Goal: Task Accomplishment & Management: Complete application form

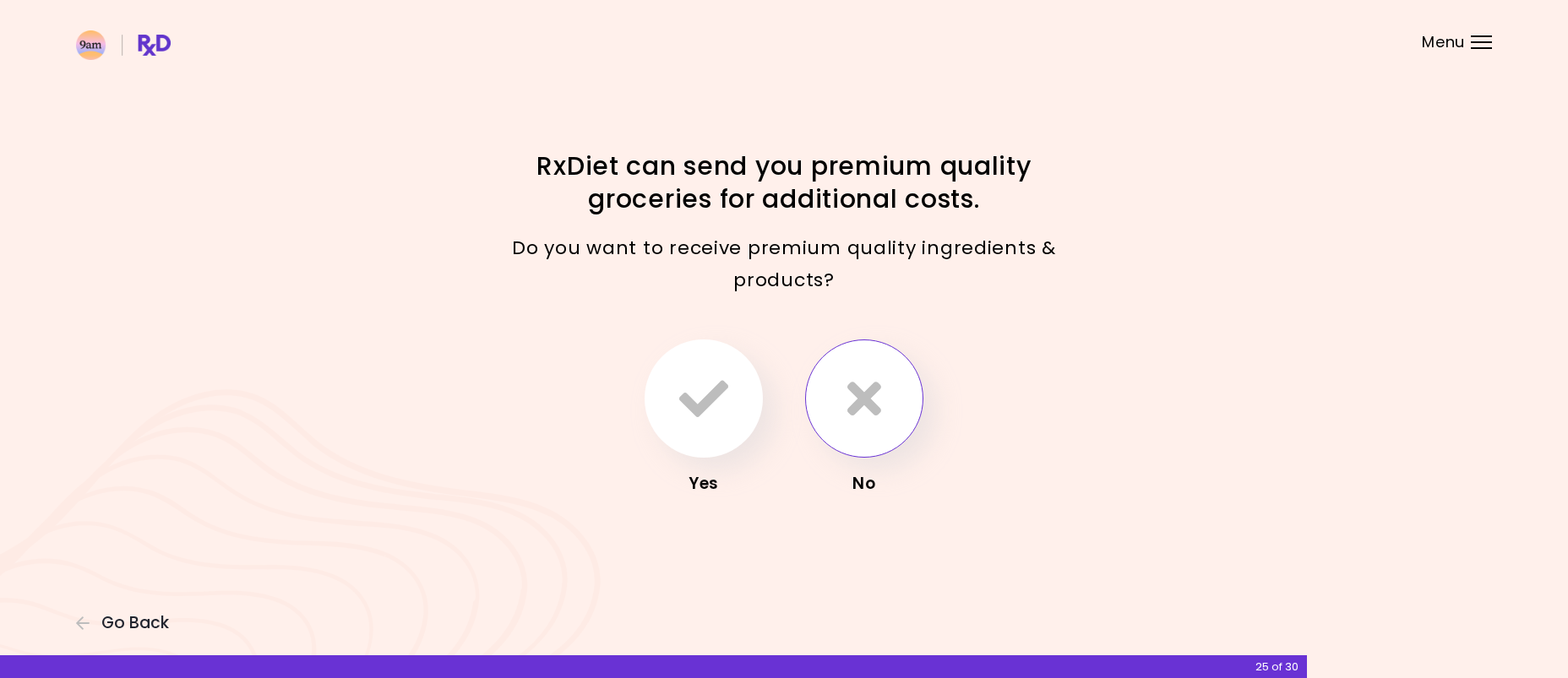
click at [868, 397] on icon "button" at bounding box center [863, 399] width 34 height 49
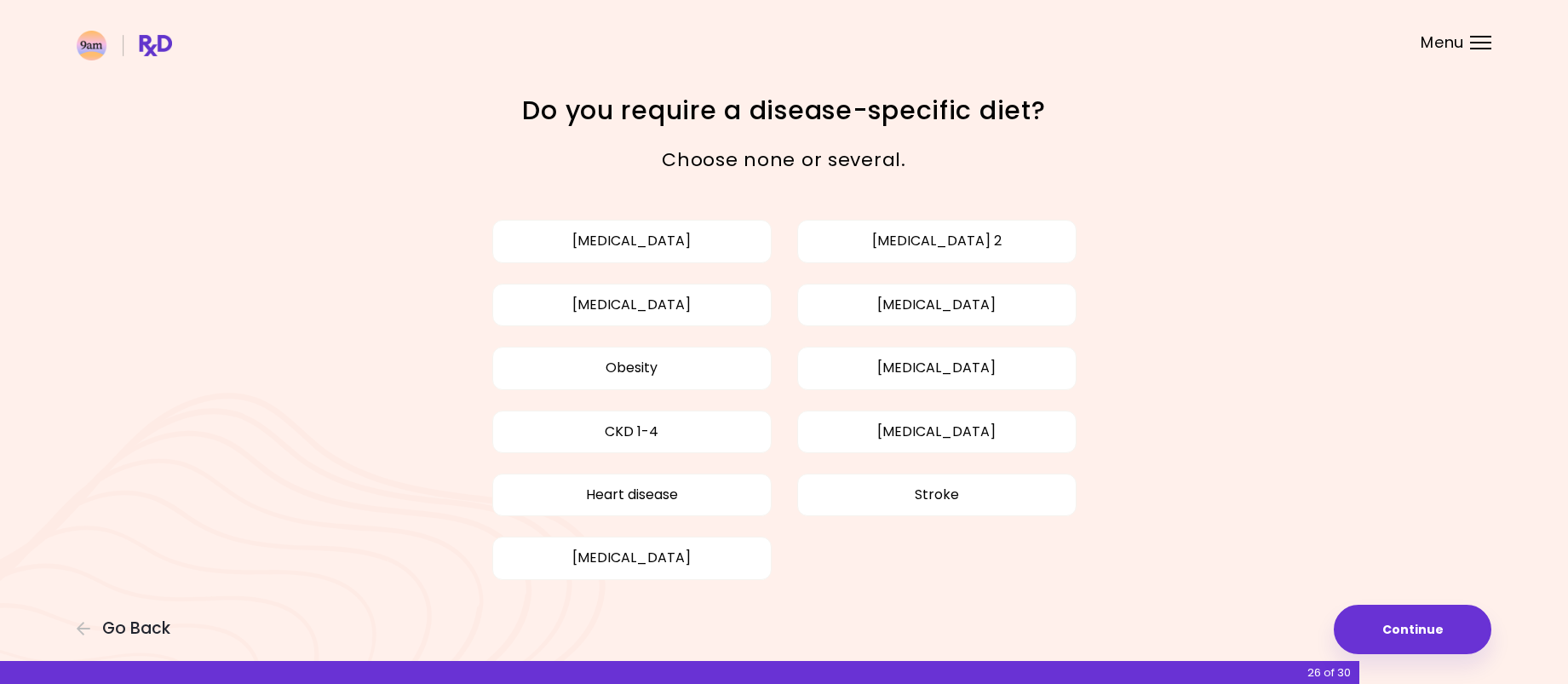
drag, startPoint x: 718, startPoint y: 354, endPoint x: 830, endPoint y: 391, distance: 118.0
click at [718, 355] on button "Obesity" at bounding box center [631, 368] width 279 height 42
click at [1403, 612] on button "Continue" at bounding box center [1412, 631] width 158 height 50
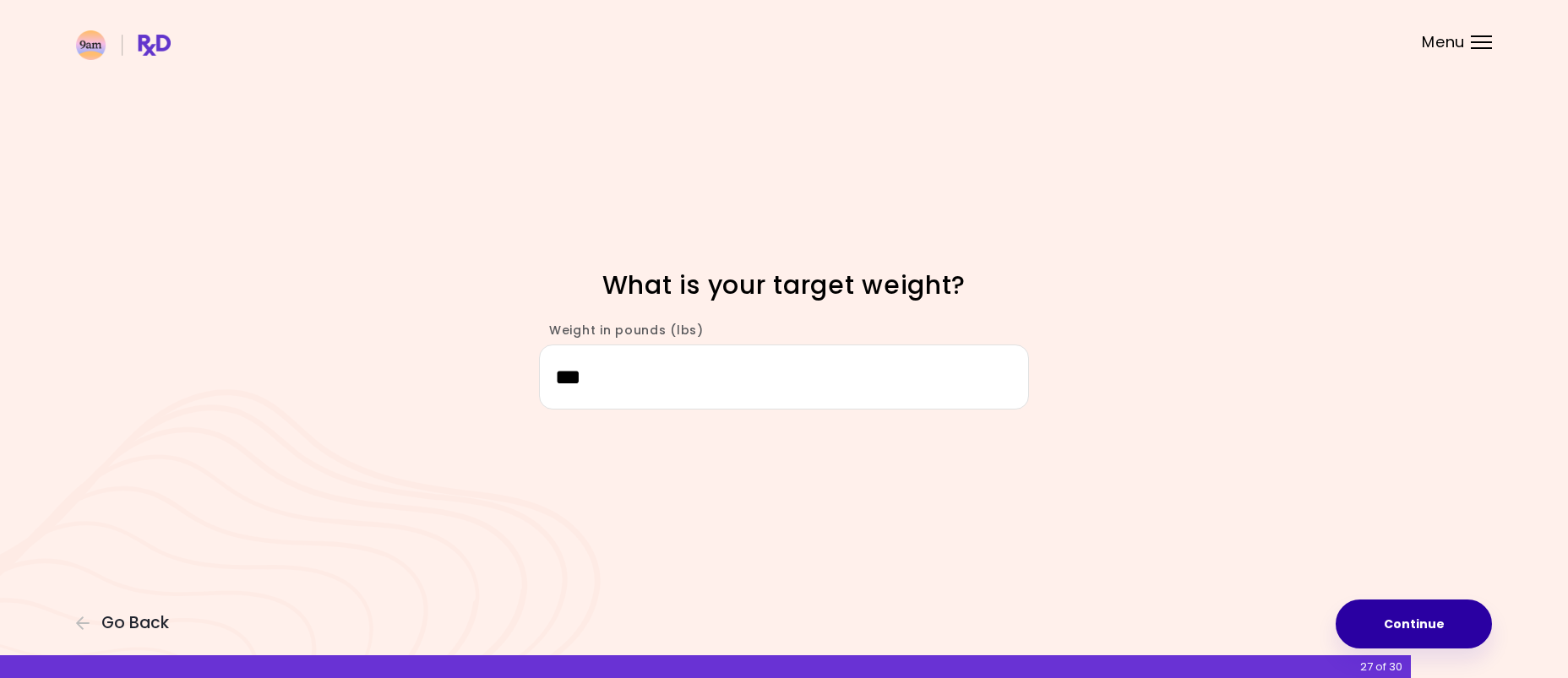
type input "***"
click at [1361, 604] on button "Continue" at bounding box center [1414, 625] width 156 height 49
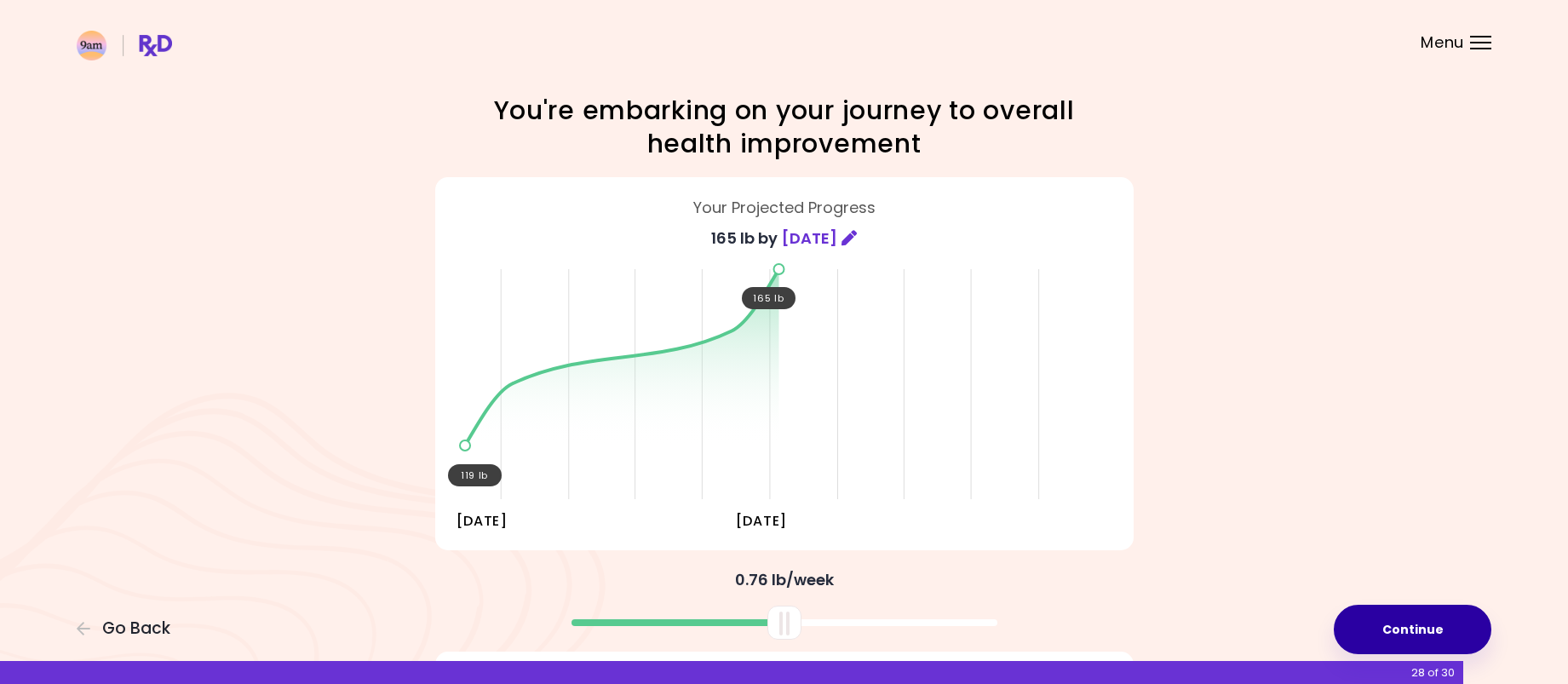
click at [1396, 621] on button "Continue" at bounding box center [1412, 631] width 158 height 50
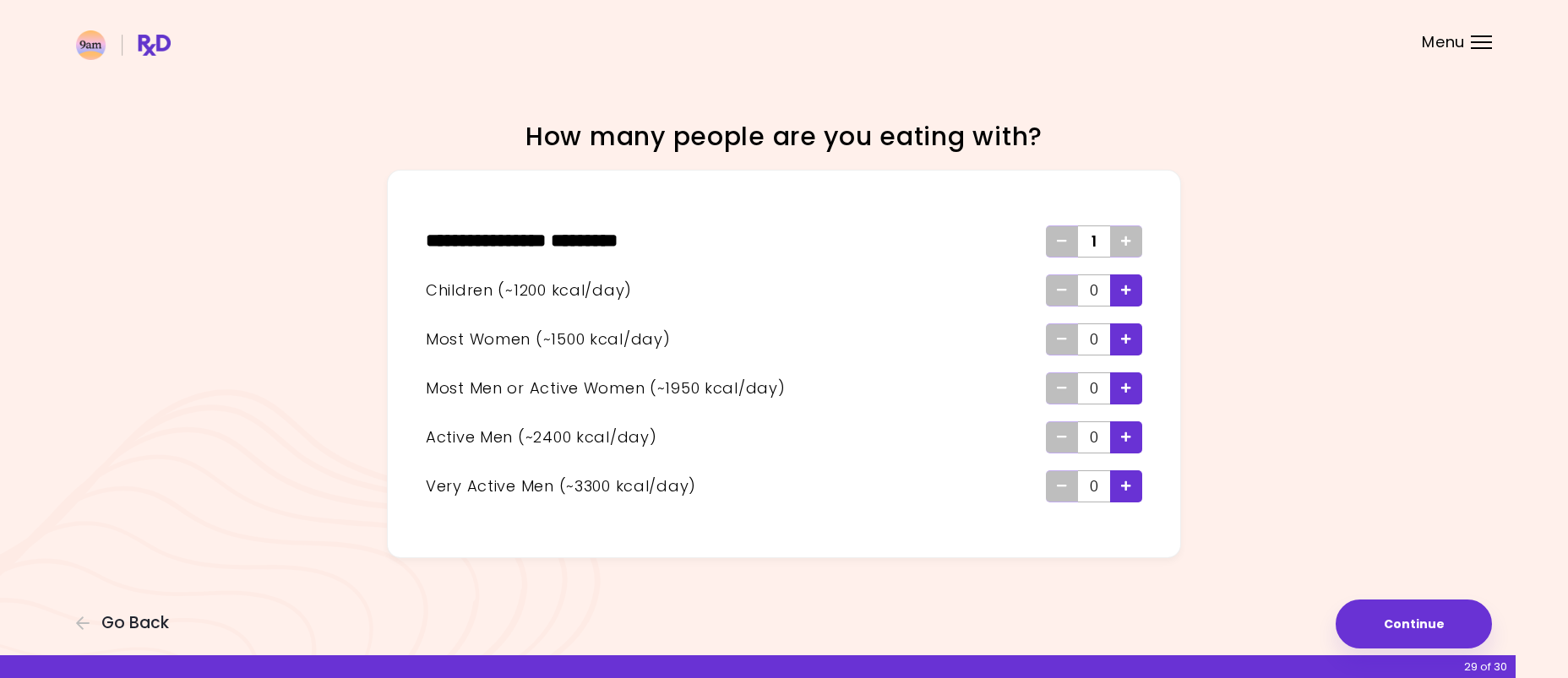
click at [1134, 292] on div "Add - Child" at bounding box center [1126, 291] width 32 height 32
click at [1125, 295] on icon "Add - Child" at bounding box center [1126, 291] width 10 height 11
click at [1128, 445] on span "Add - Active Man" at bounding box center [1126, 438] width 10 height 27
click at [1129, 489] on icon "Add - Very Active Man" at bounding box center [1126, 486] width 10 height 11
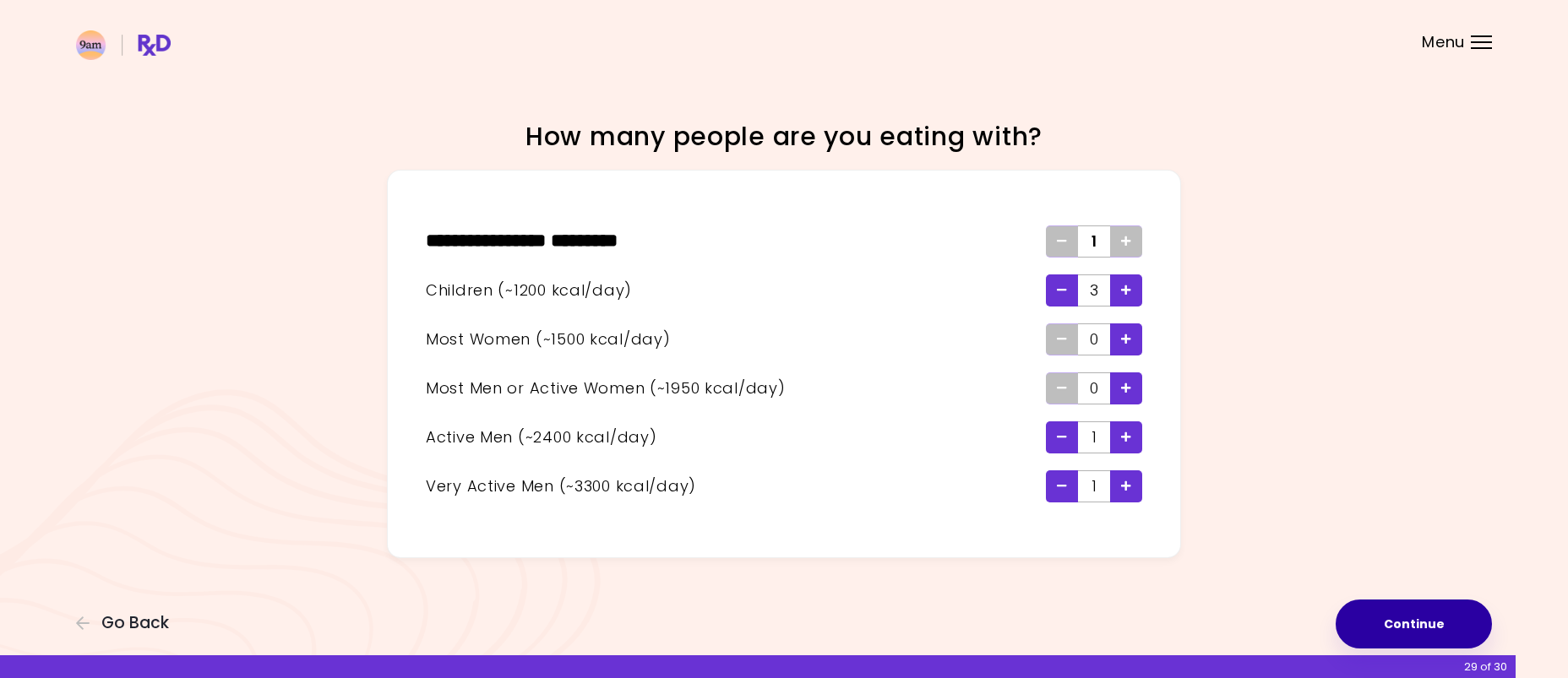
click at [1381, 624] on button "Continue" at bounding box center [1414, 625] width 156 height 49
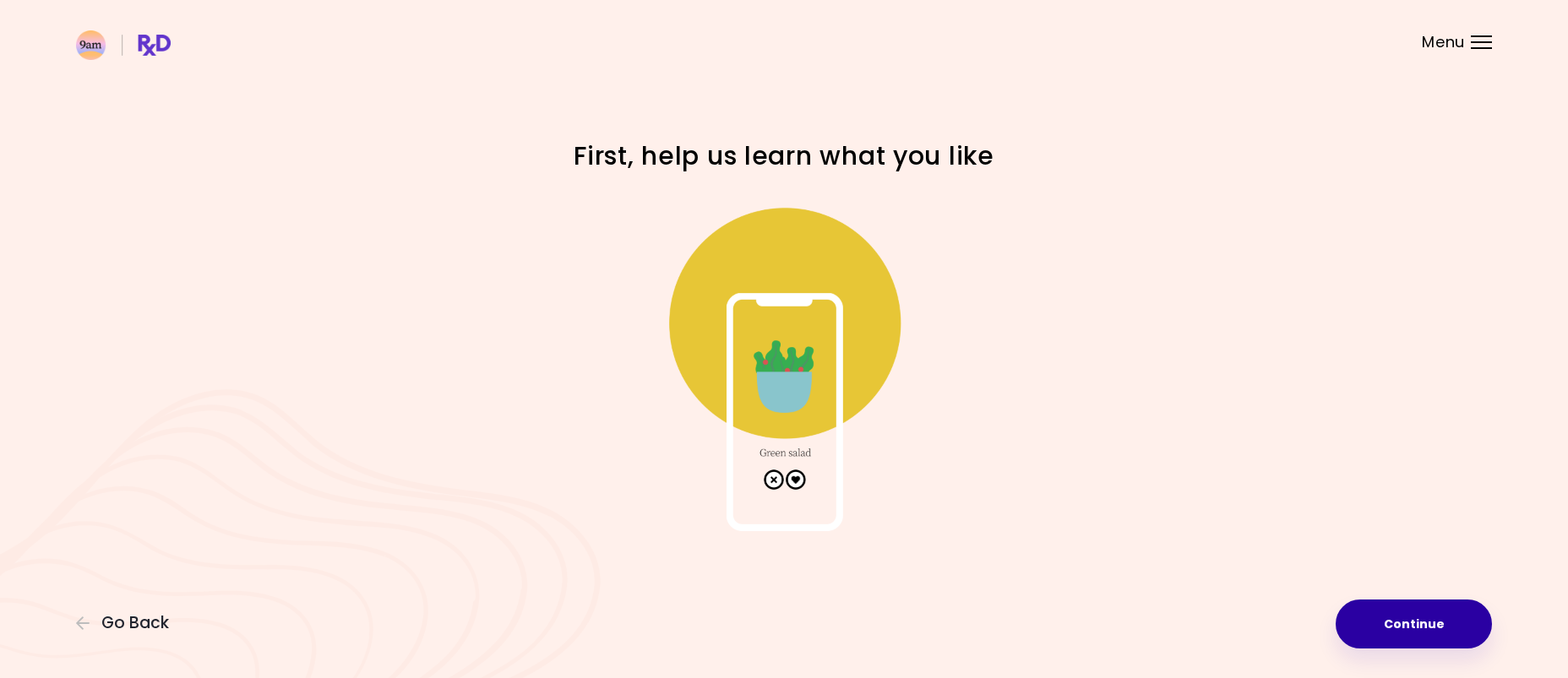
click at [1374, 615] on button "Continue" at bounding box center [1414, 625] width 156 height 49
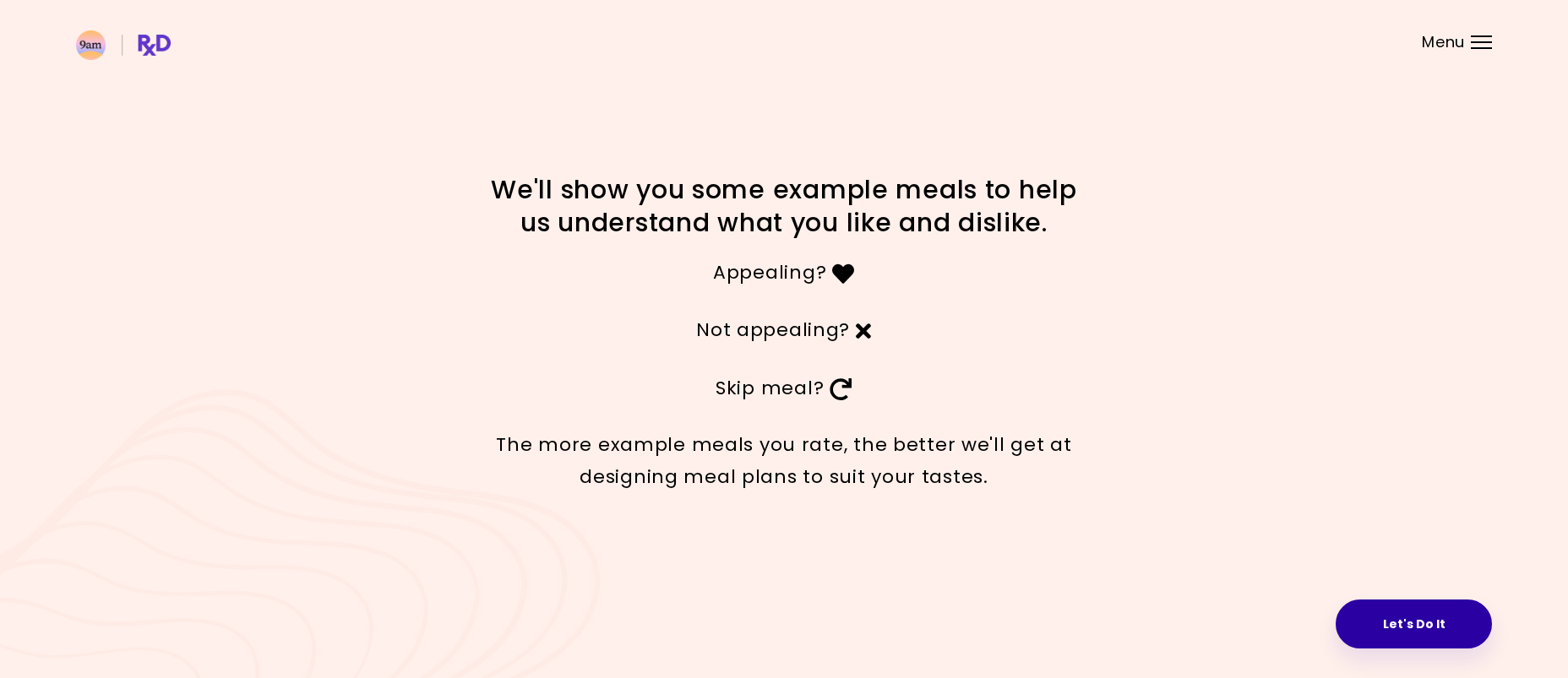
click at [1406, 620] on button "Let's Do It" at bounding box center [1414, 625] width 156 height 49
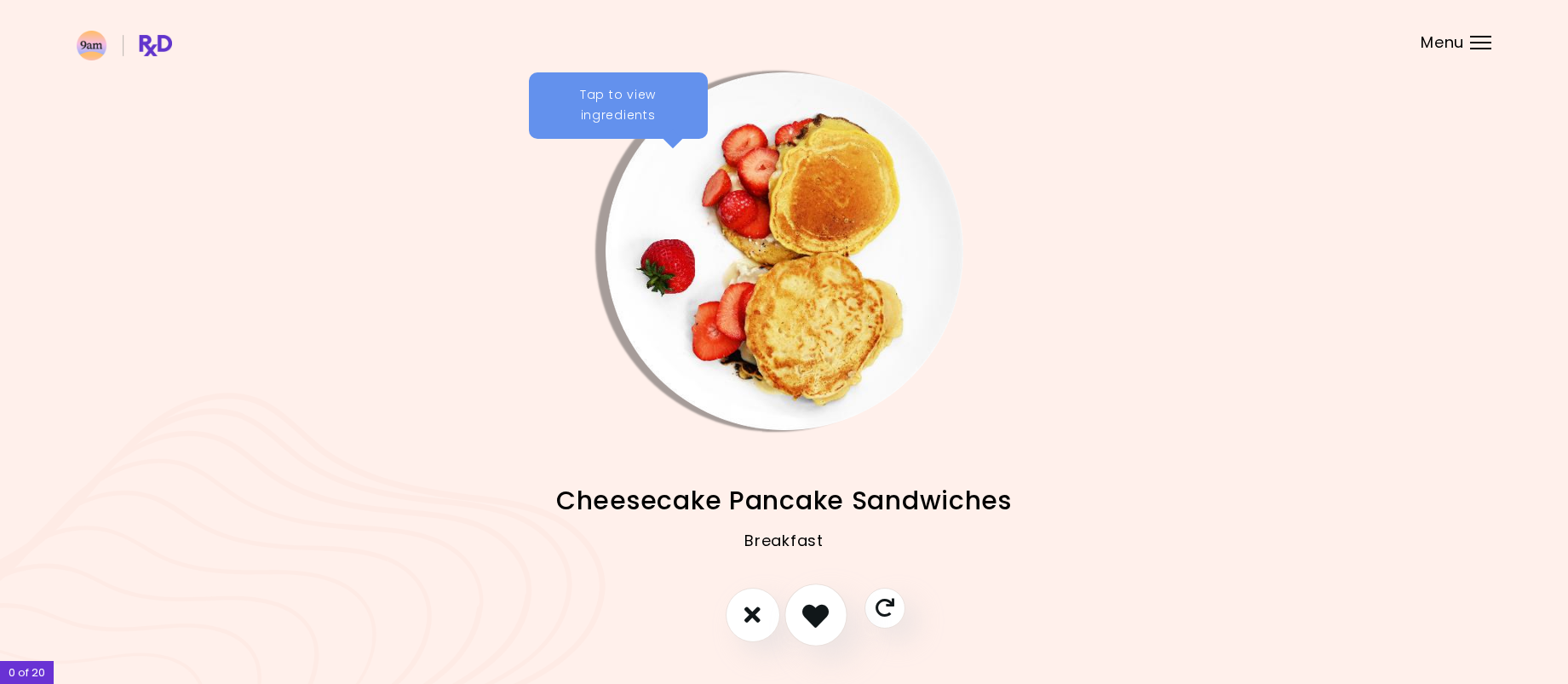
click at [820, 627] on icon "I like this recipe" at bounding box center [815, 615] width 27 height 27
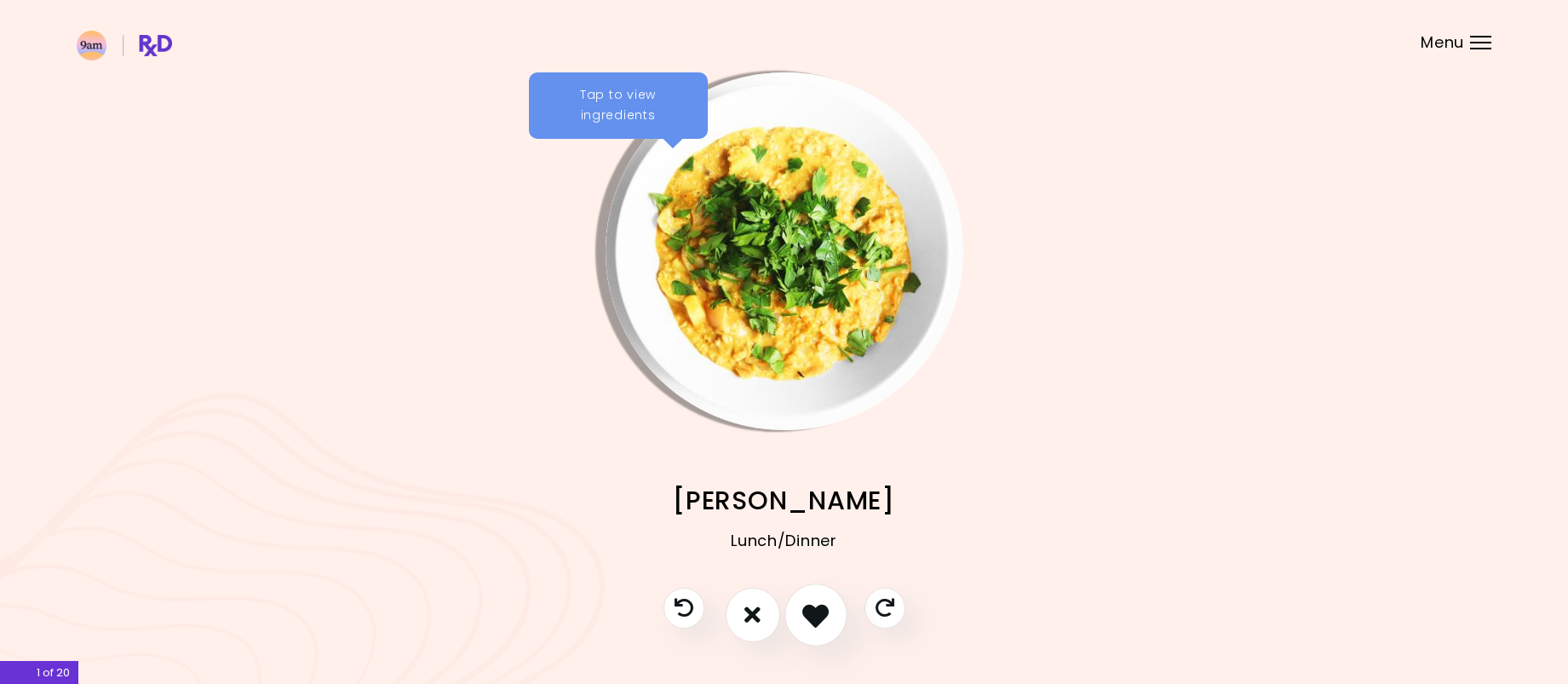
click at [815, 618] on icon "I like this recipe" at bounding box center [815, 615] width 27 height 27
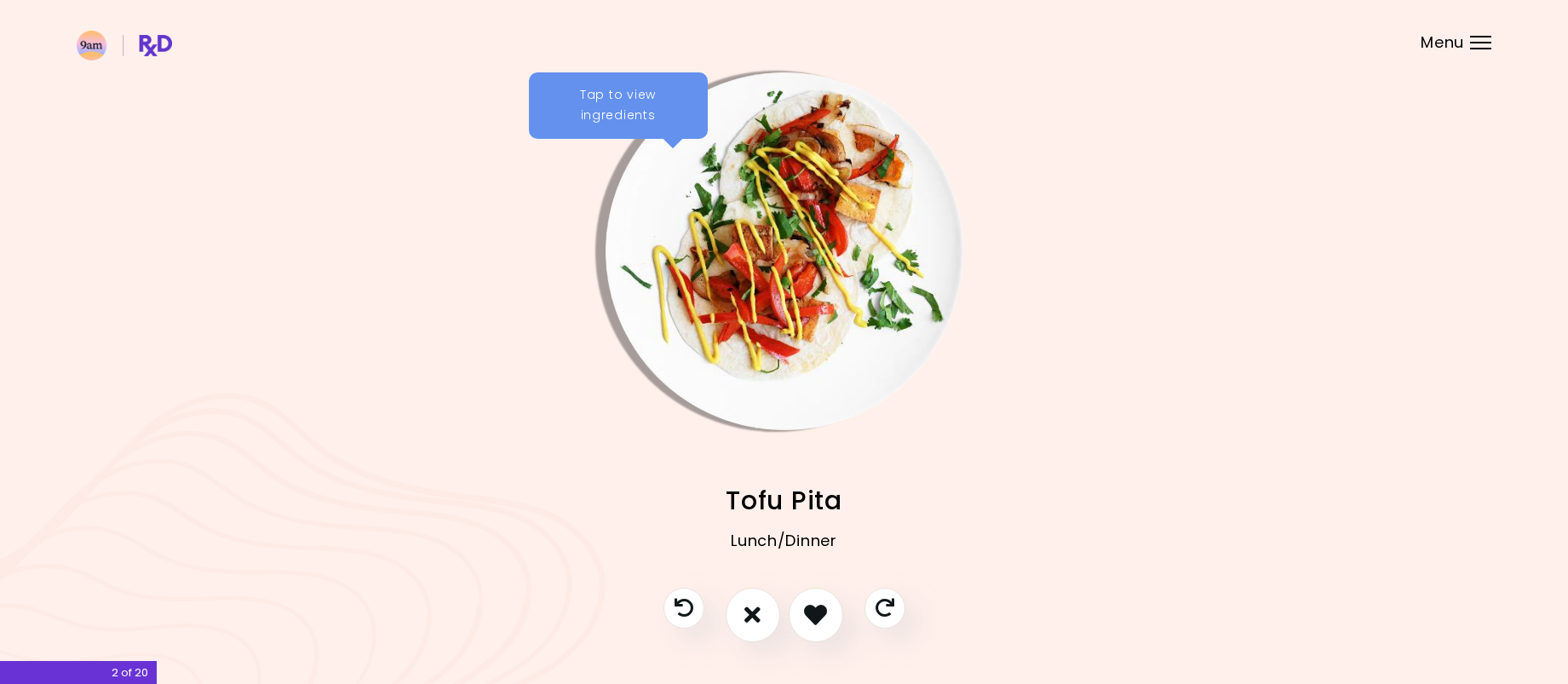
drag, startPoint x: 820, startPoint y: 605, endPoint x: 857, endPoint y: 606, distance: 37.0
click at [820, 605] on icon "I like this recipe" at bounding box center [815, 615] width 23 height 23
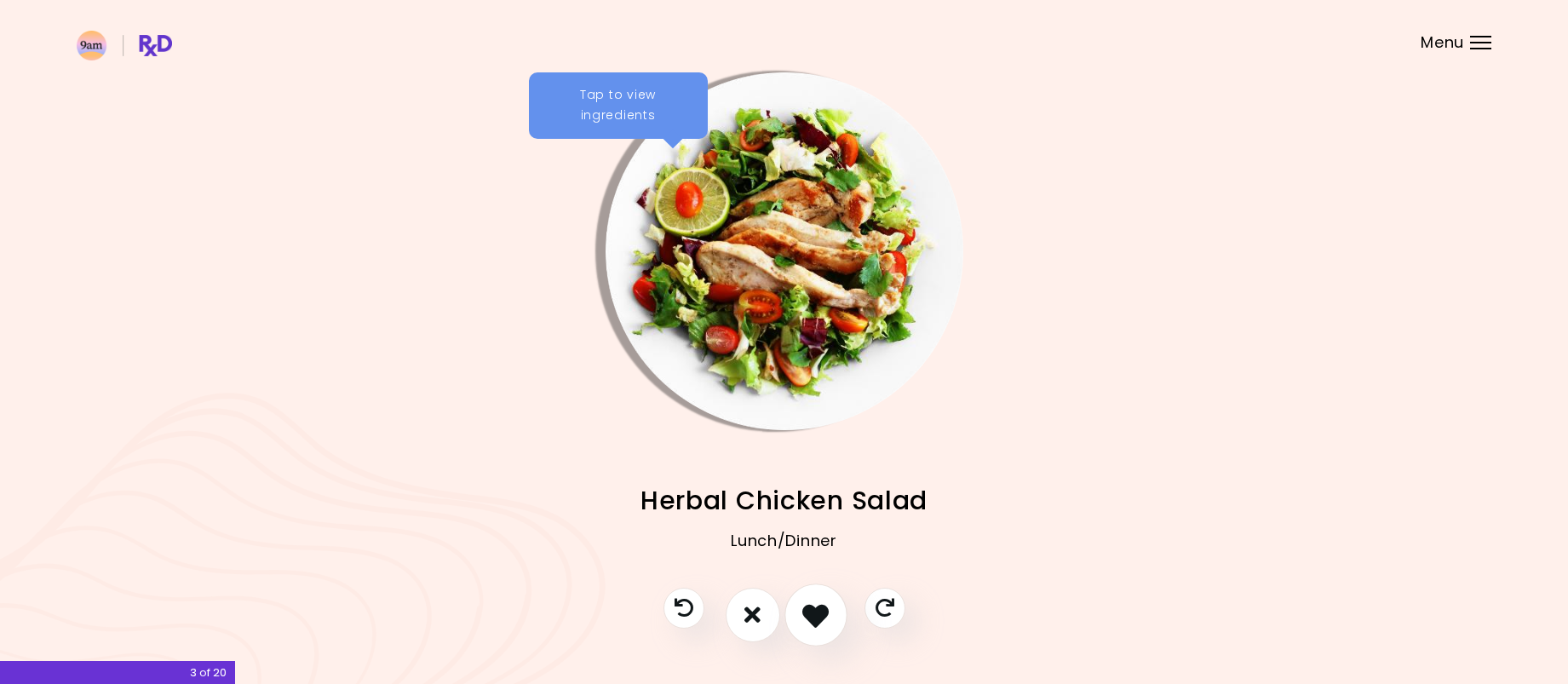
click at [835, 620] on button "I like this recipe" at bounding box center [816, 615] width 63 height 63
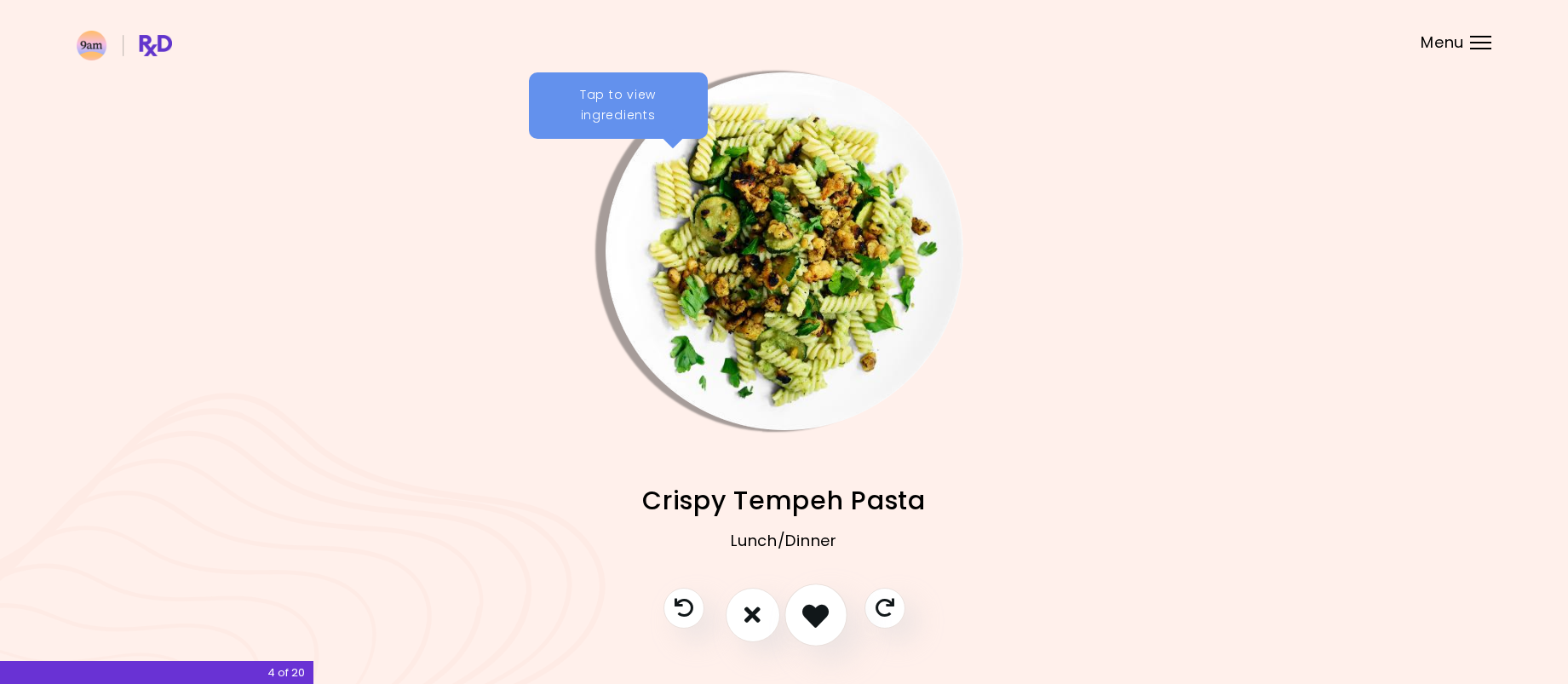
click at [834, 620] on button "I like this recipe" at bounding box center [816, 615] width 63 height 63
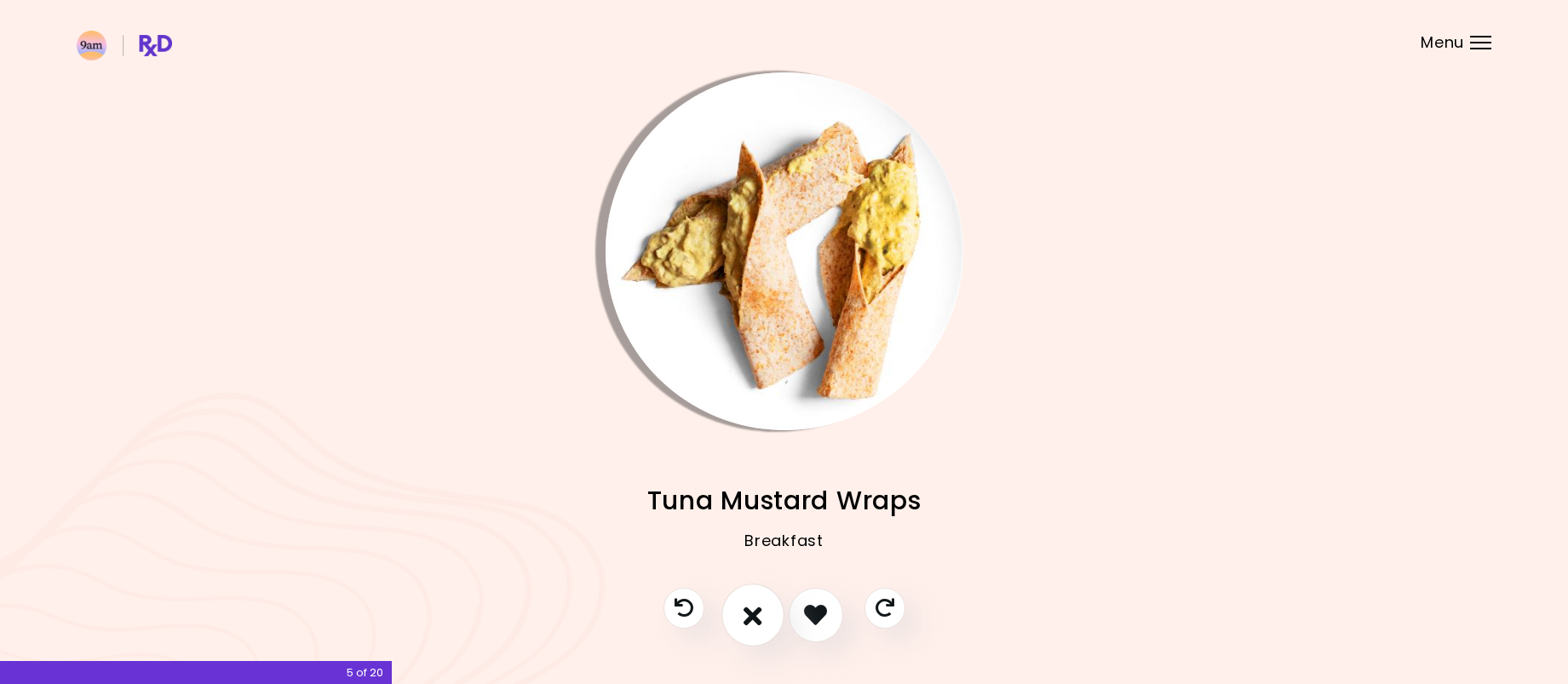
click at [759, 623] on icon "I don't like this recipe" at bounding box center [753, 615] width 18 height 27
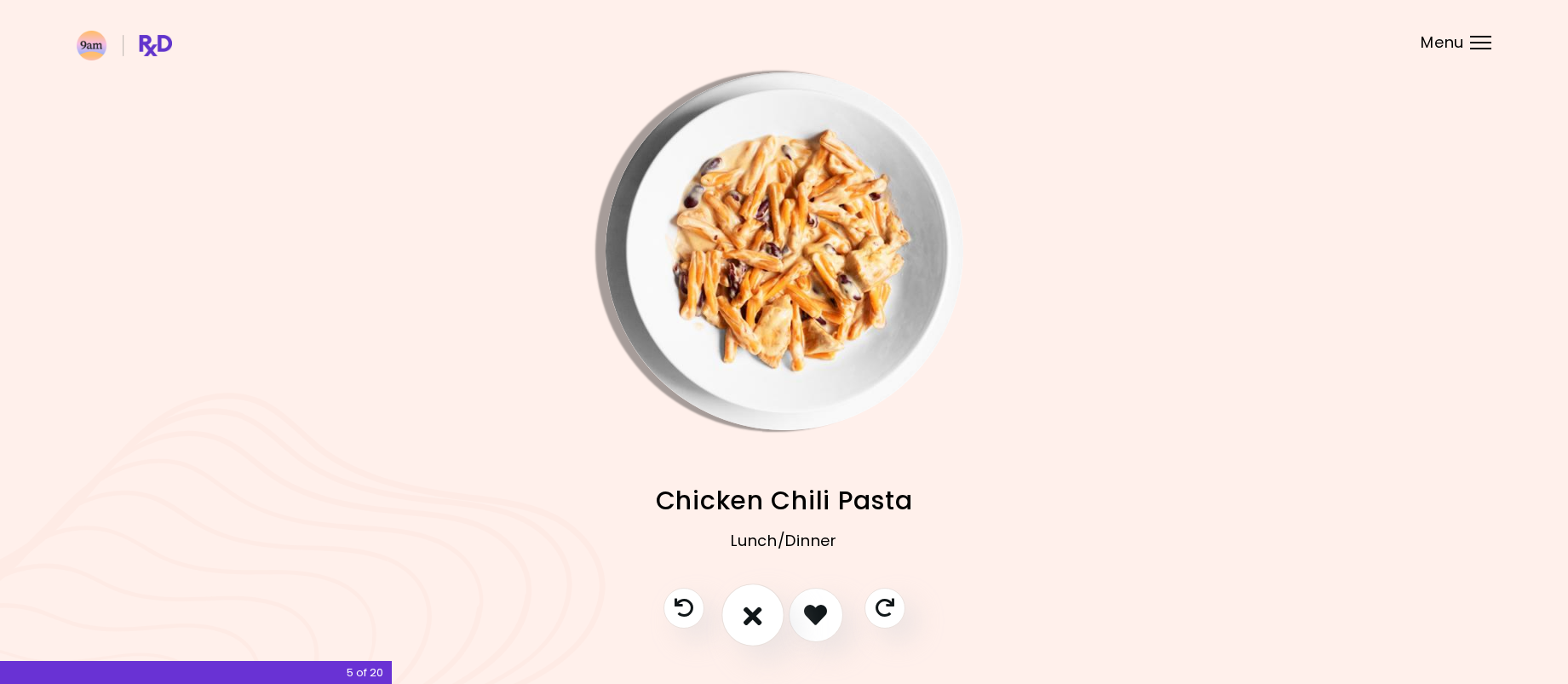
click at [748, 621] on icon "I don't like this recipe" at bounding box center [753, 615] width 18 height 27
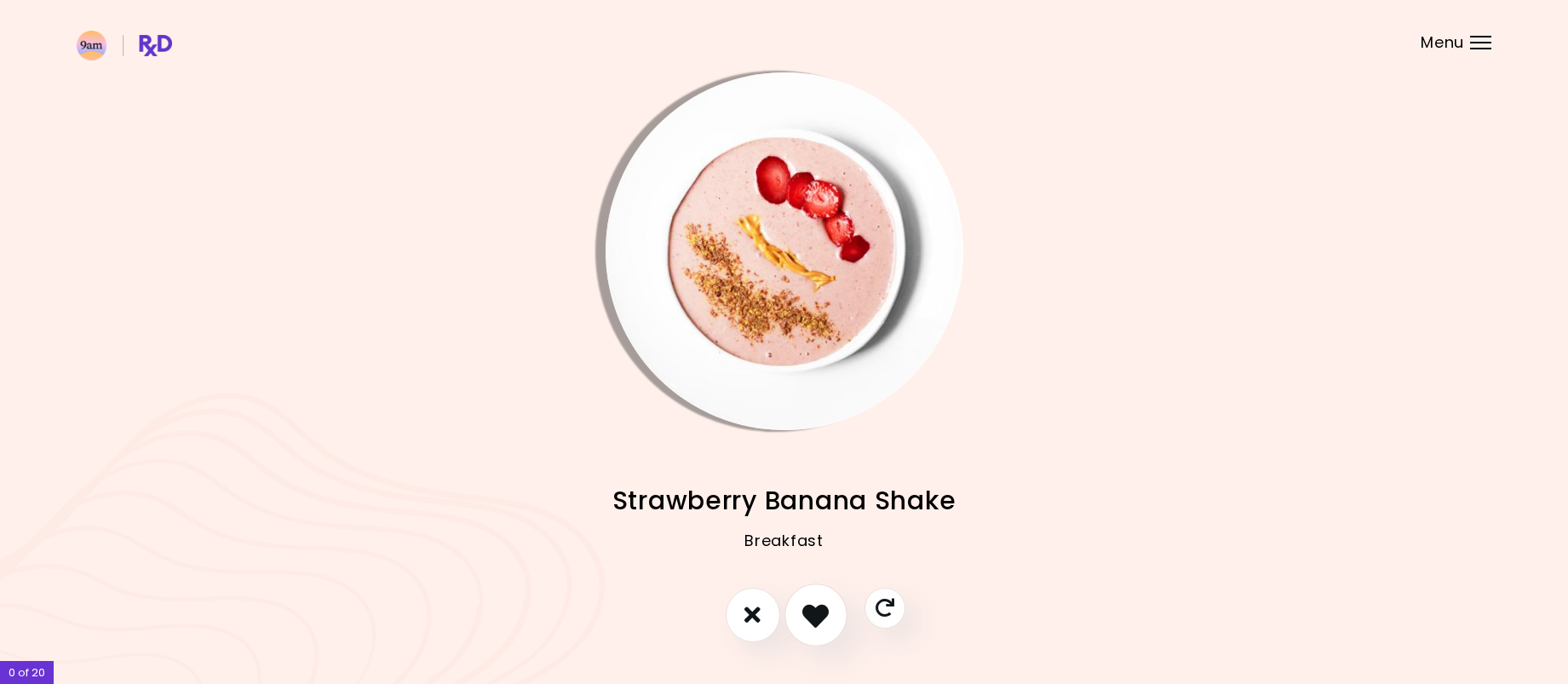
click at [808, 621] on icon "I like this recipe" at bounding box center [815, 615] width 27 height 27
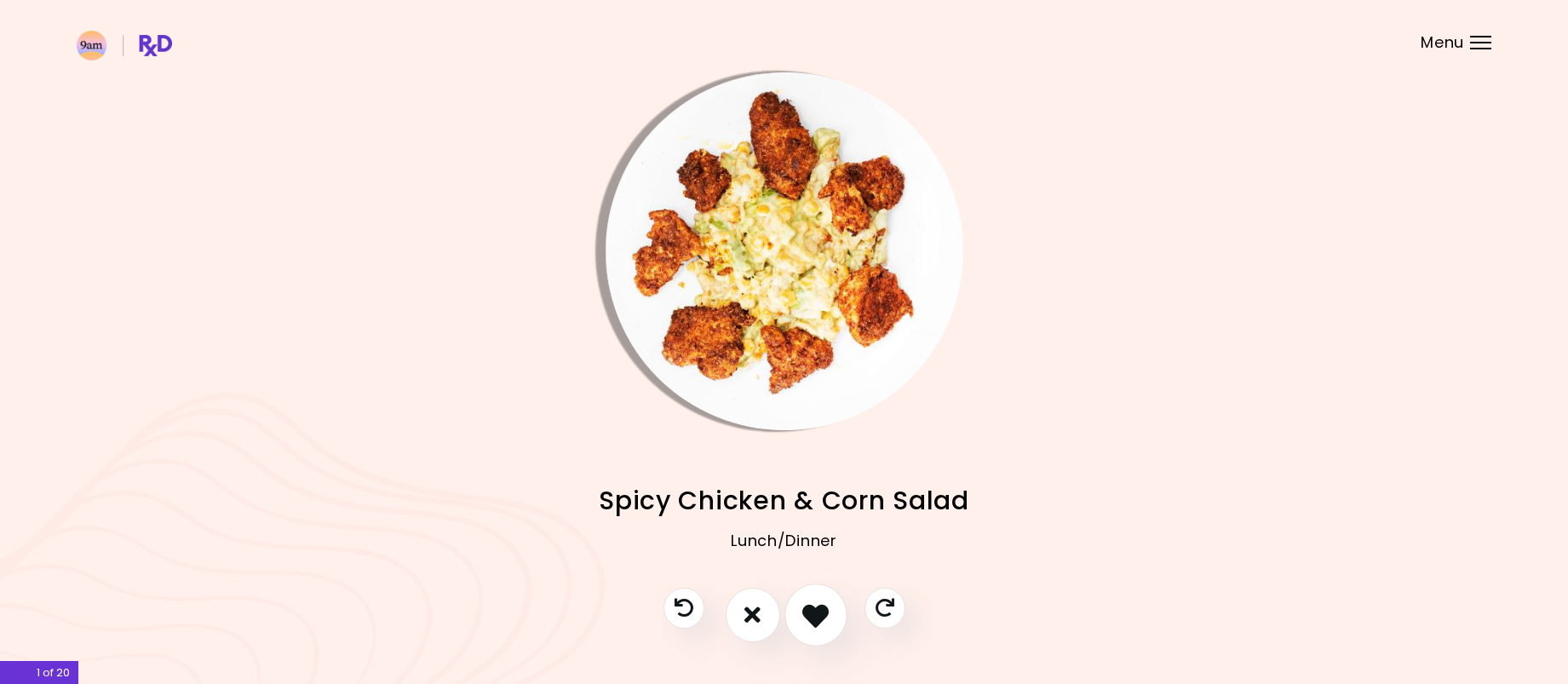
click at [808, 621] on icon "I like this recipe" at bounding box center [815, 615] width 27 height 27
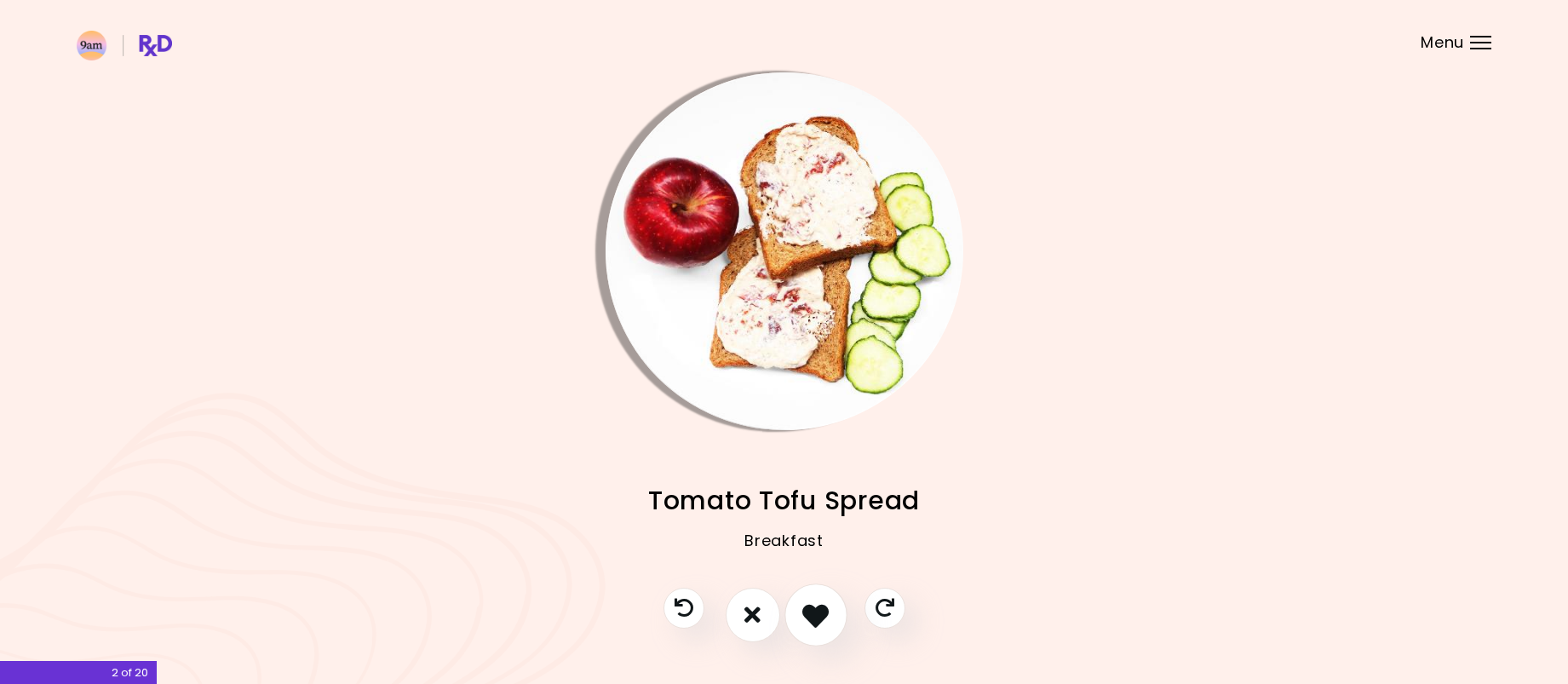
click at [808, 621] on icon "I like this recipe" at bounding box center [815, 615] width 27 height 27
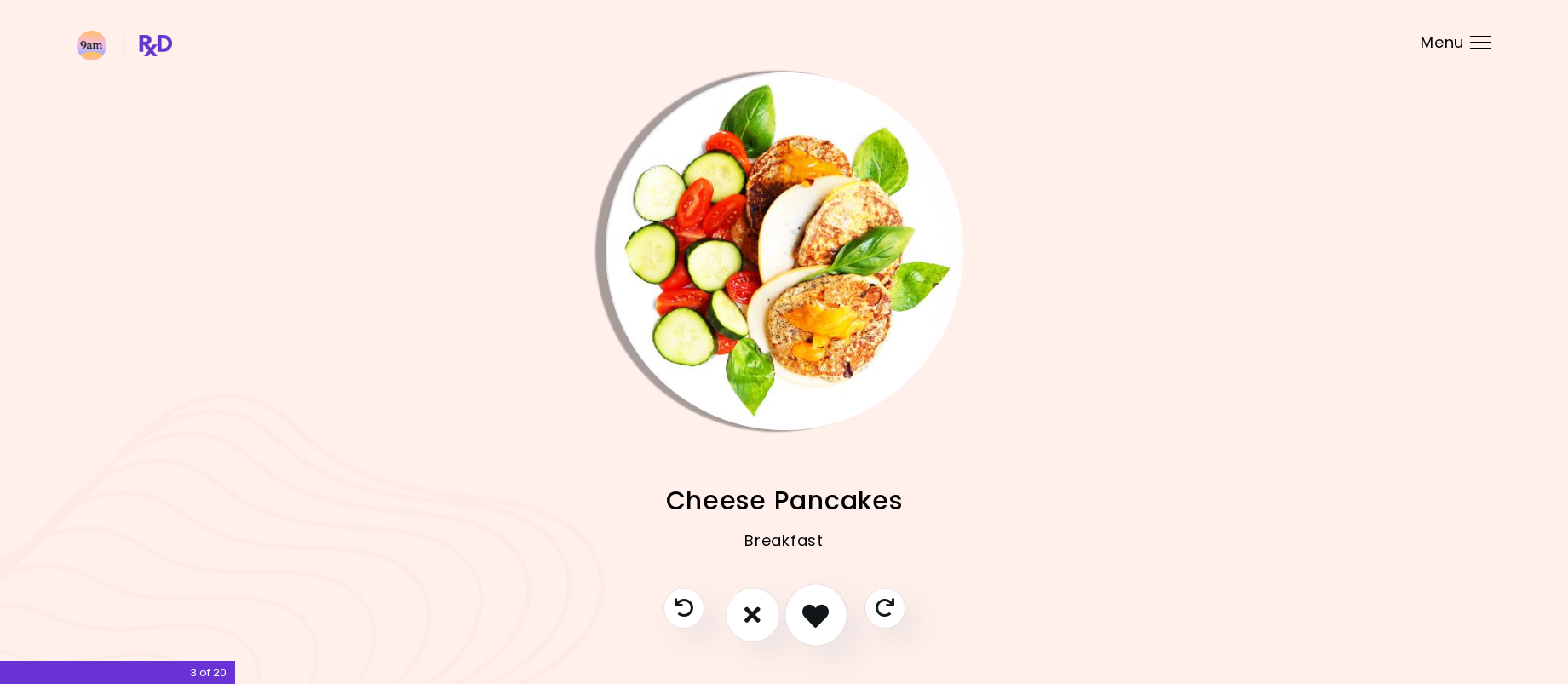
click at [808, 621] on icon "I like this recipe" at bounding box center [815, 615] width 27 height 27
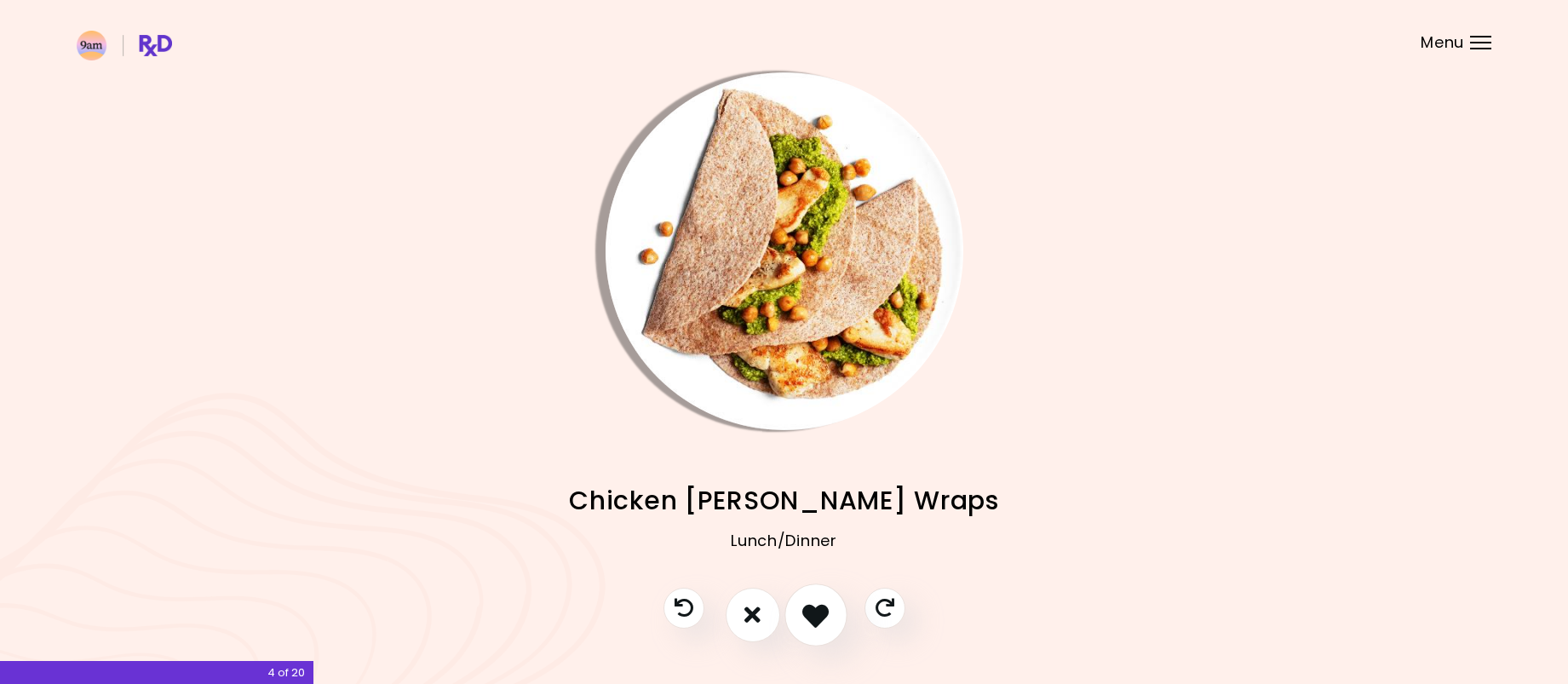
click at [808, 621] on icon "I like this recipe" at bounding box center [815, 615] width 27 height 27
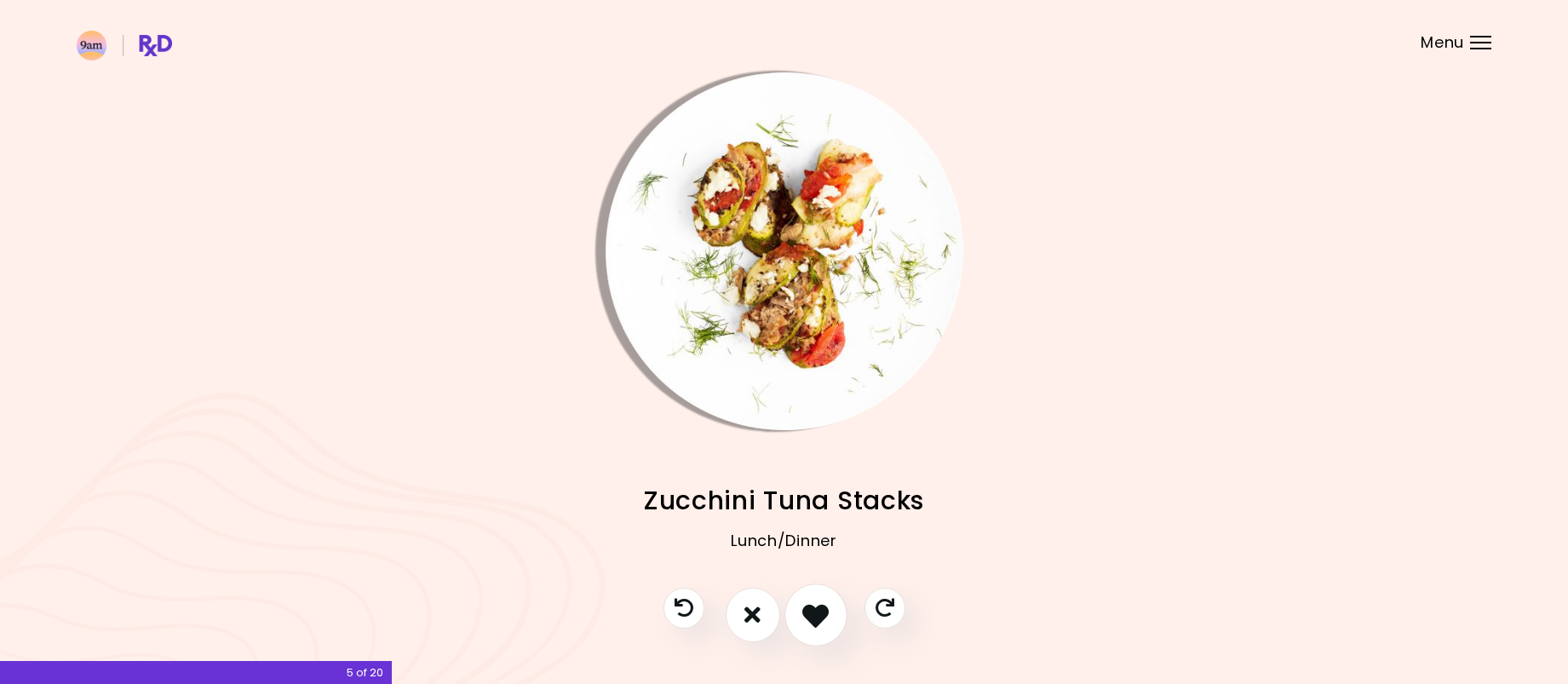
click at [808, 621] on icon "I like this recipe" at bounding box center [815, 615] width 27 height 27
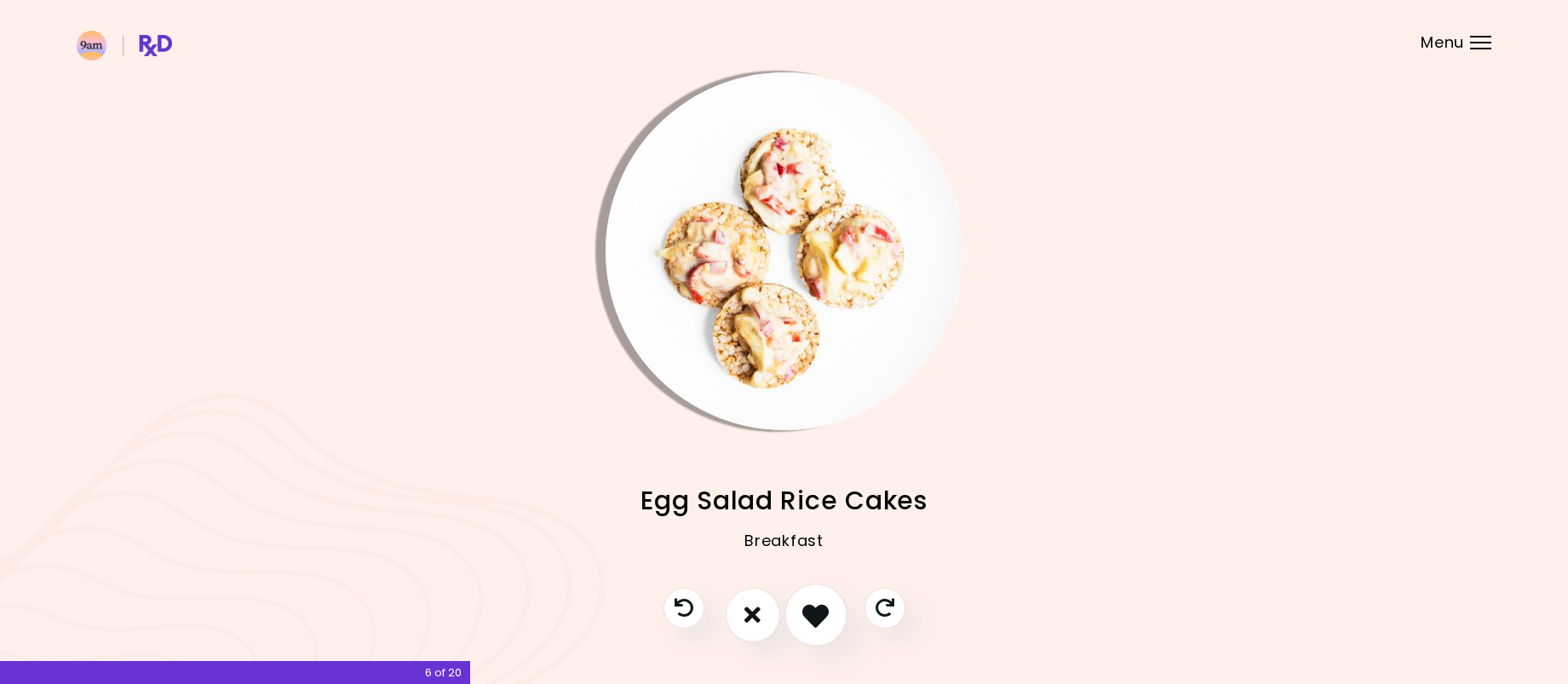
click at [808, 621] on icon "I like this recipe" at bounding box center [815, 615] width 27 height 27
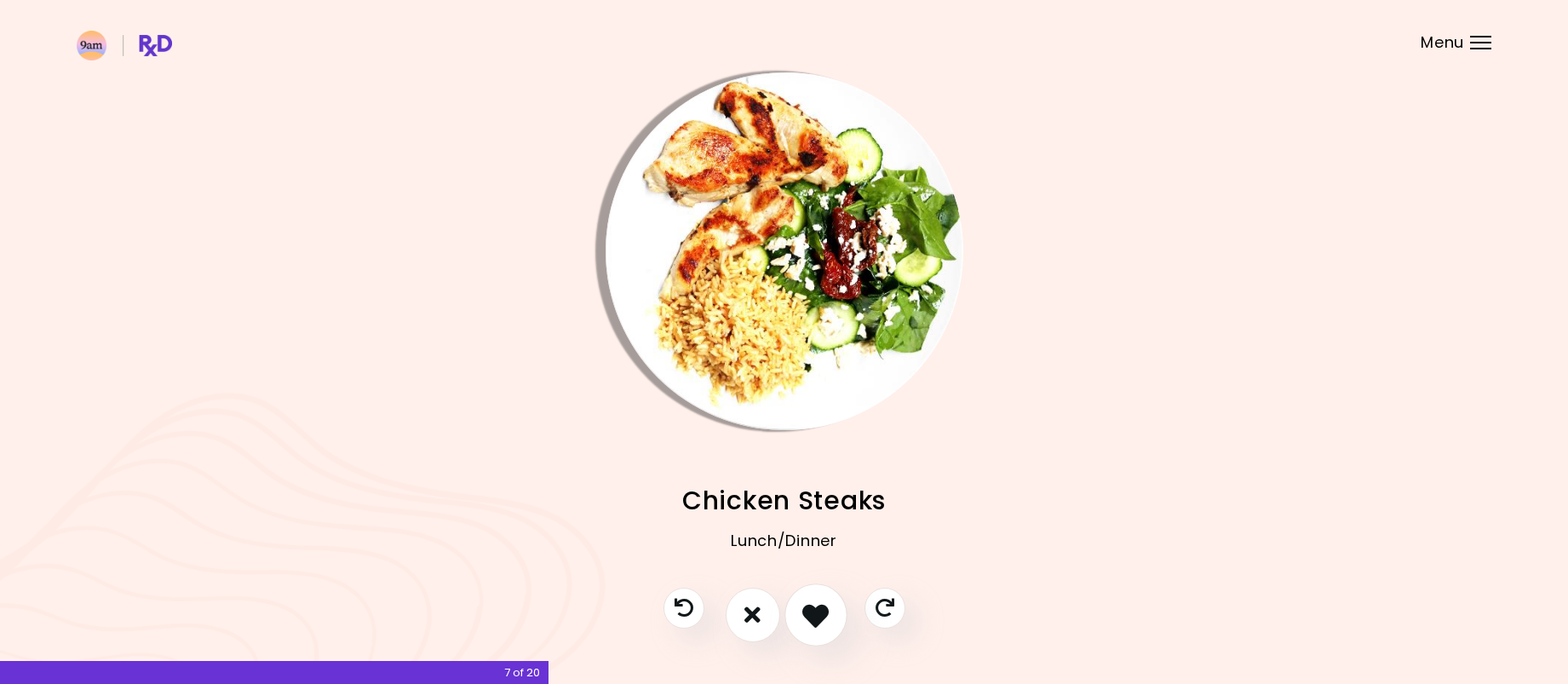
click at [808, 621] on icon "I like this recipe" at bounding box center [815, 615] width 27 height 27
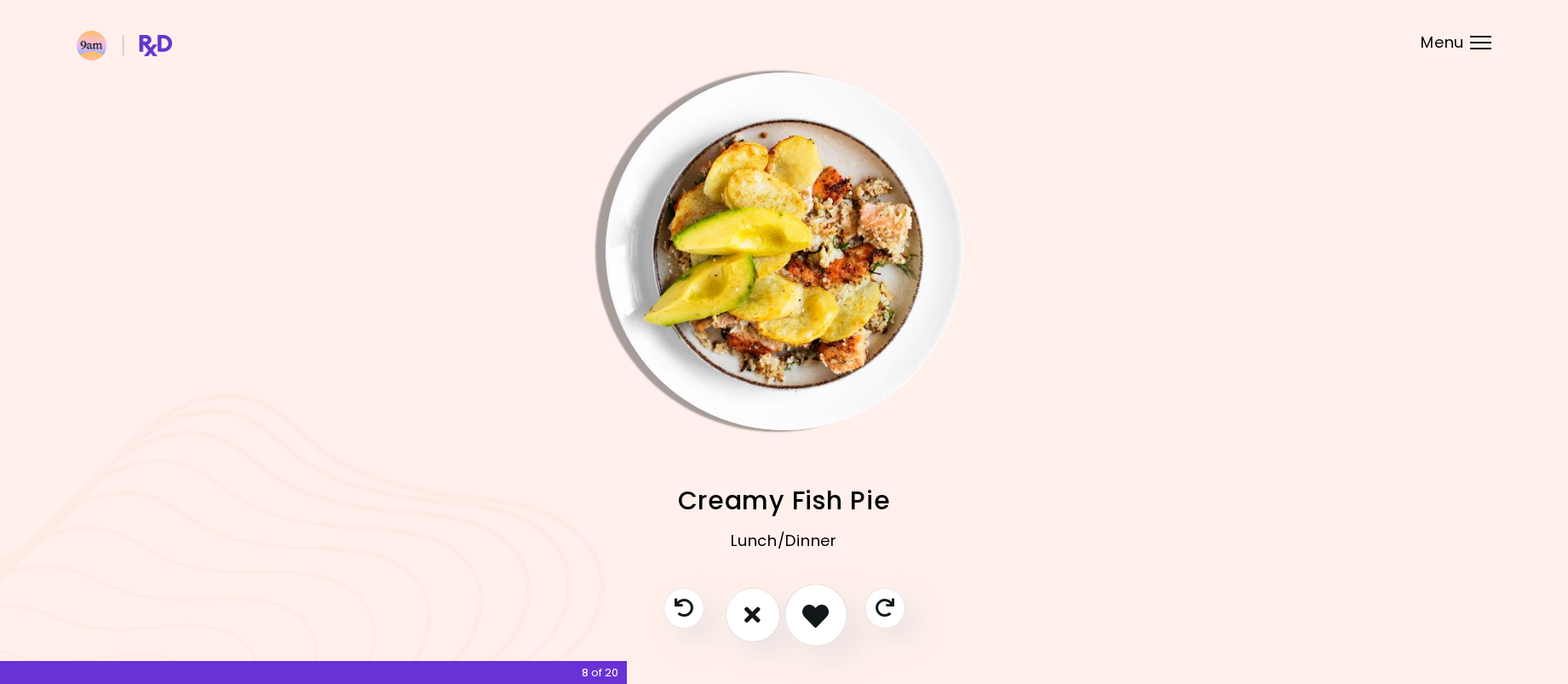
click at [808, 621] on icon "I like this recipe" at bounding box center [815, 615] width 27 height 27
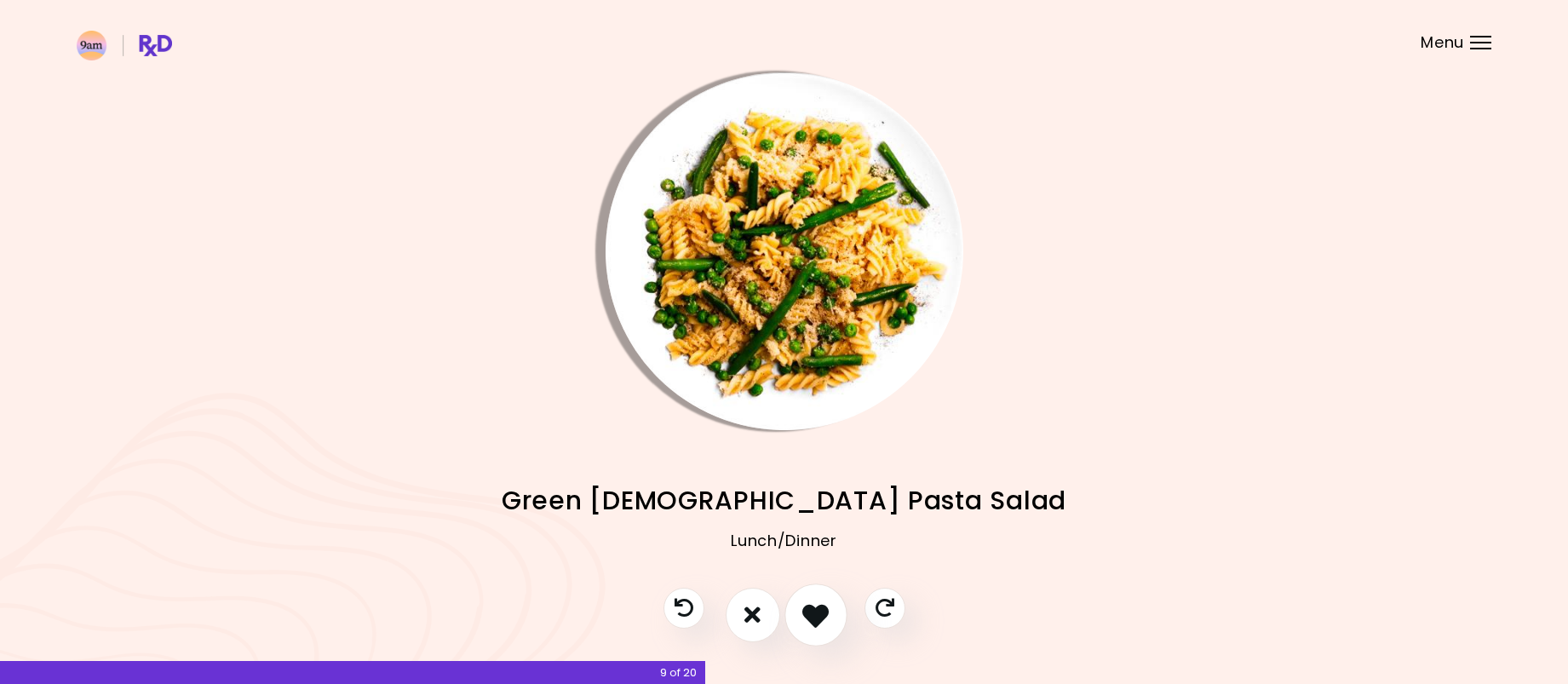
click at [808, 621] on icon "I like this recipe" at bounding box center [815, 615] width 27 height 27
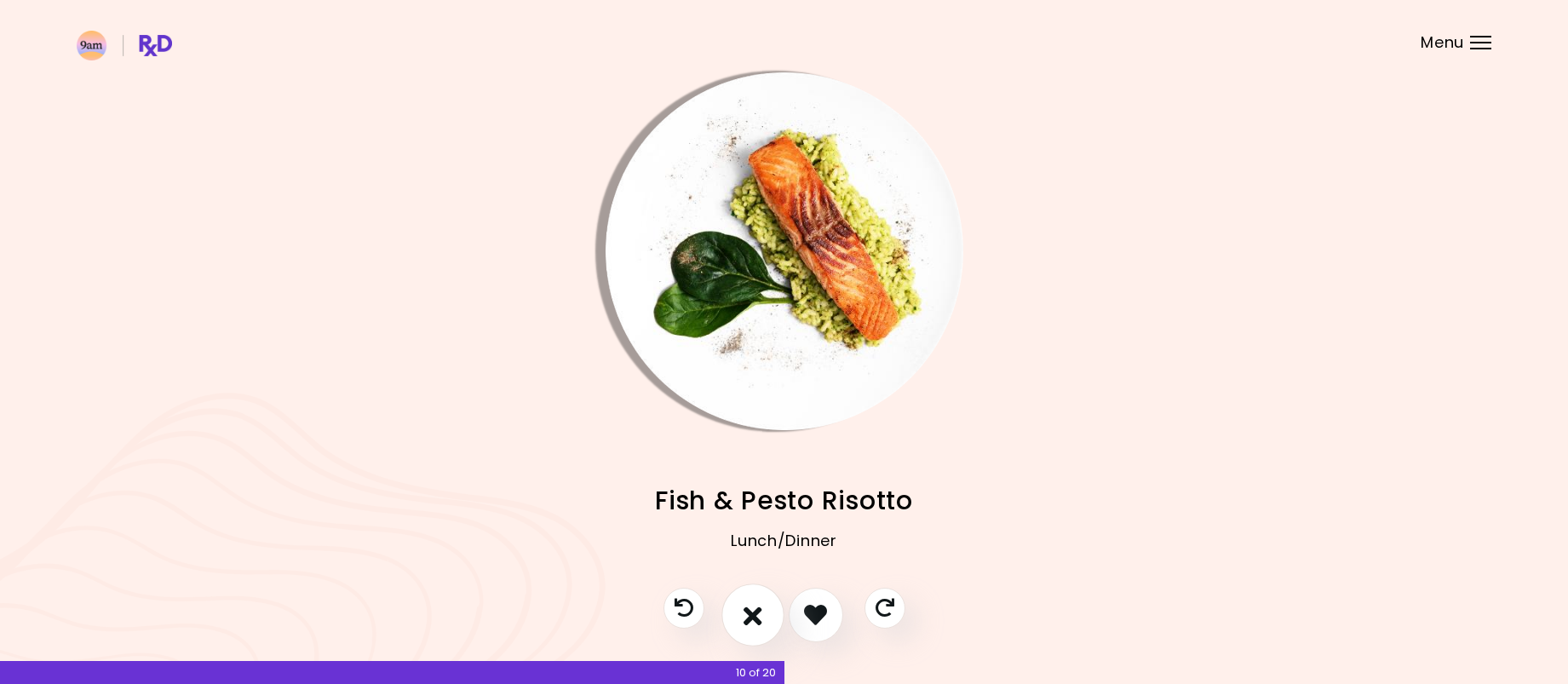
click at [770, 620] on button "I don't like this recipe" at bounding box center [753, 615] width 63 height 63
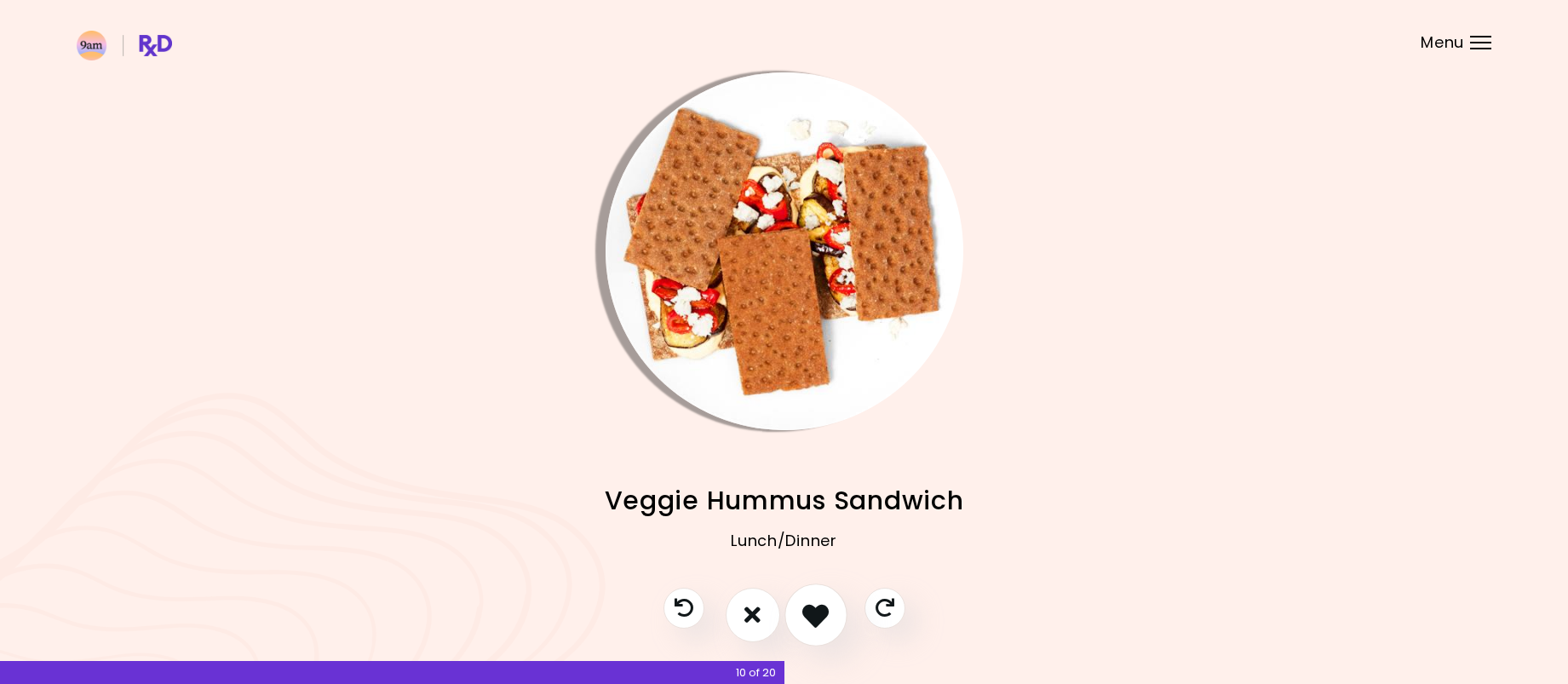
click at [812, 618] on icon "I like this recipe" at bounding box center [815, 615] width 27 height 27
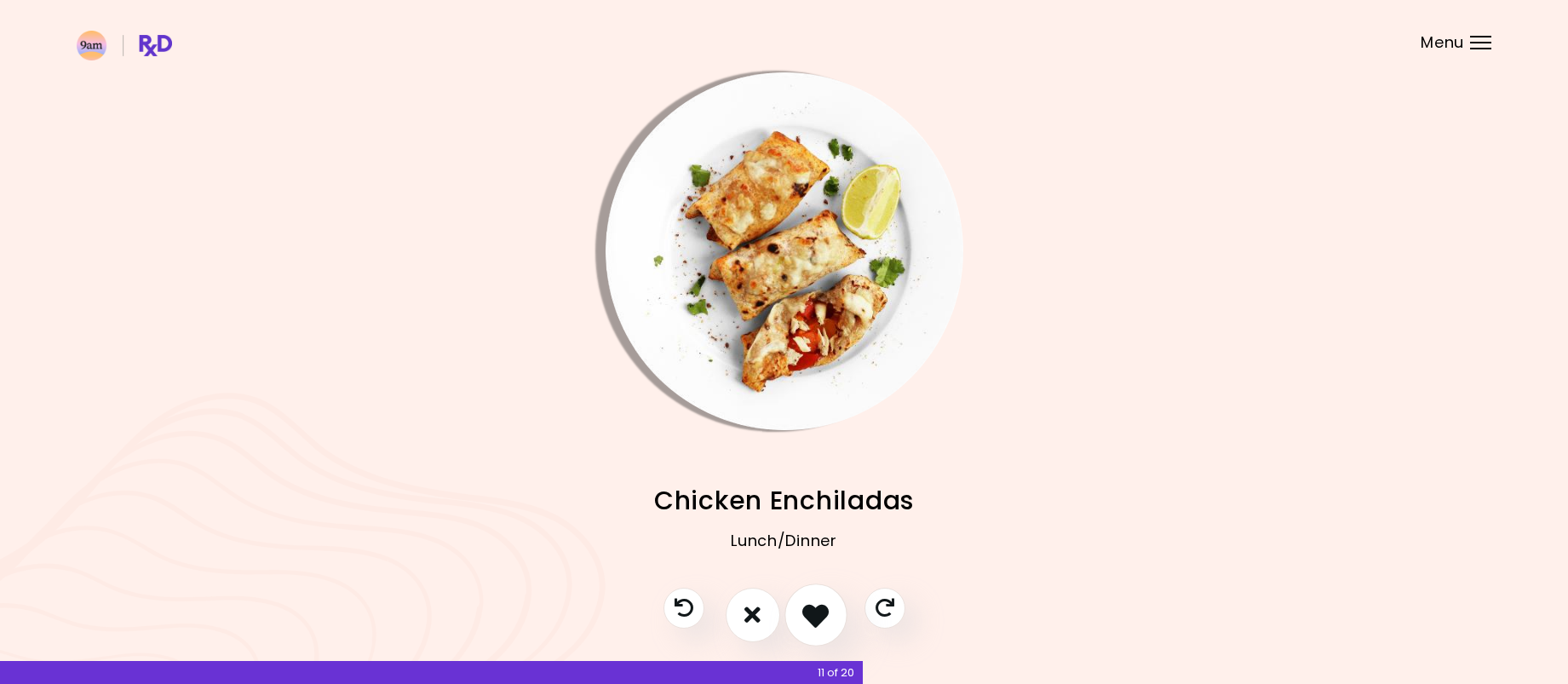
click at [831, 618] on button "I like this recipe" at bounding box center [816, 615] width 63 height 63
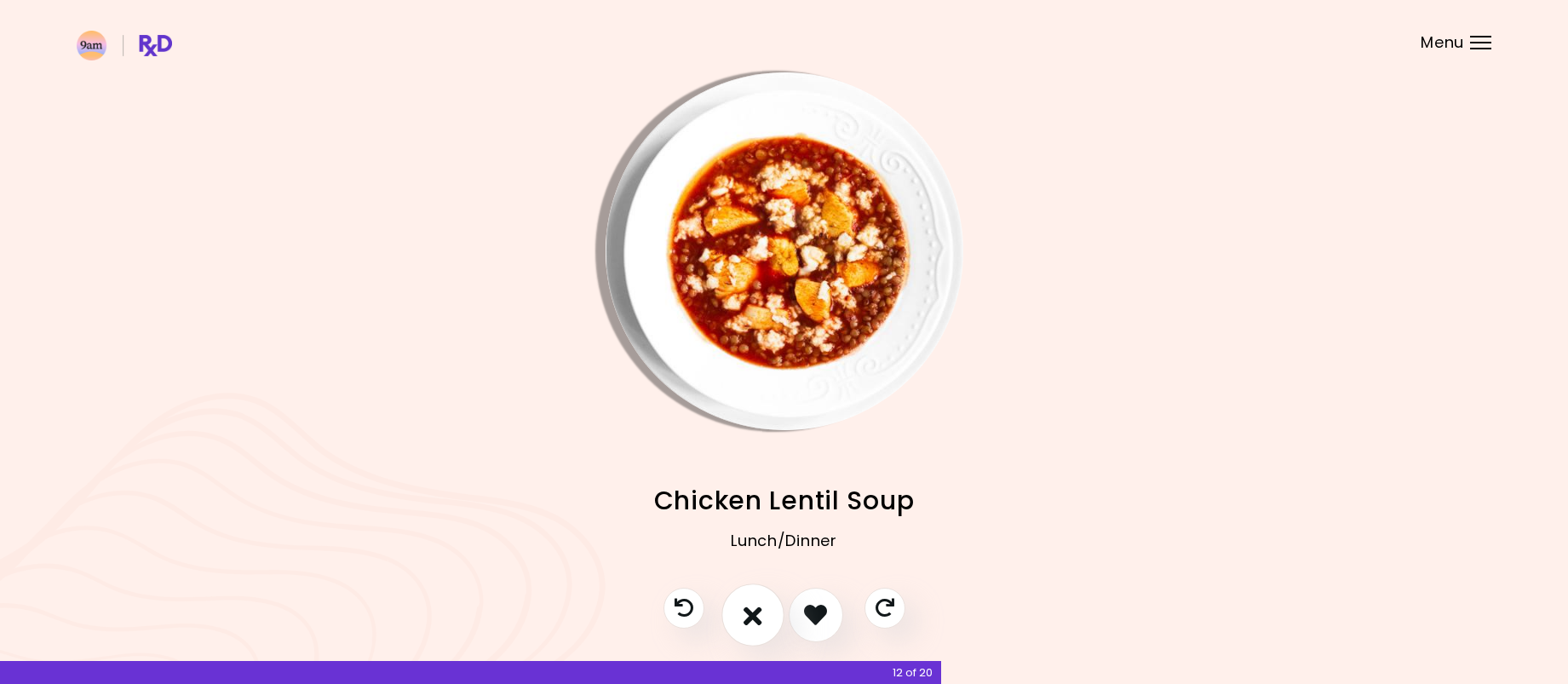
click at [752, 616] on icon "I don't like this recipe" at bounding box center [753, 615] width 18 height 27
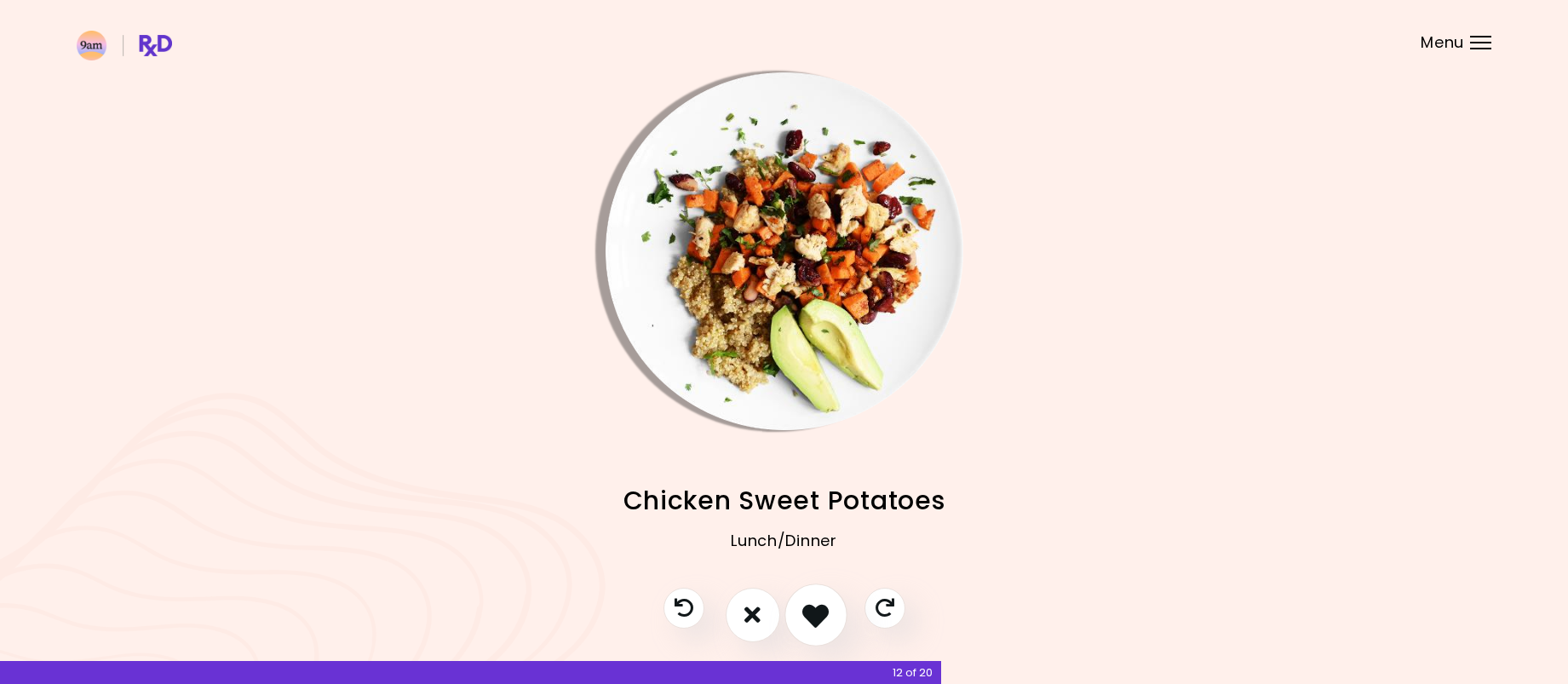
click at [816, 617] on icon "I like this recipe" at bounding box center [815, 615] width 27 height 27
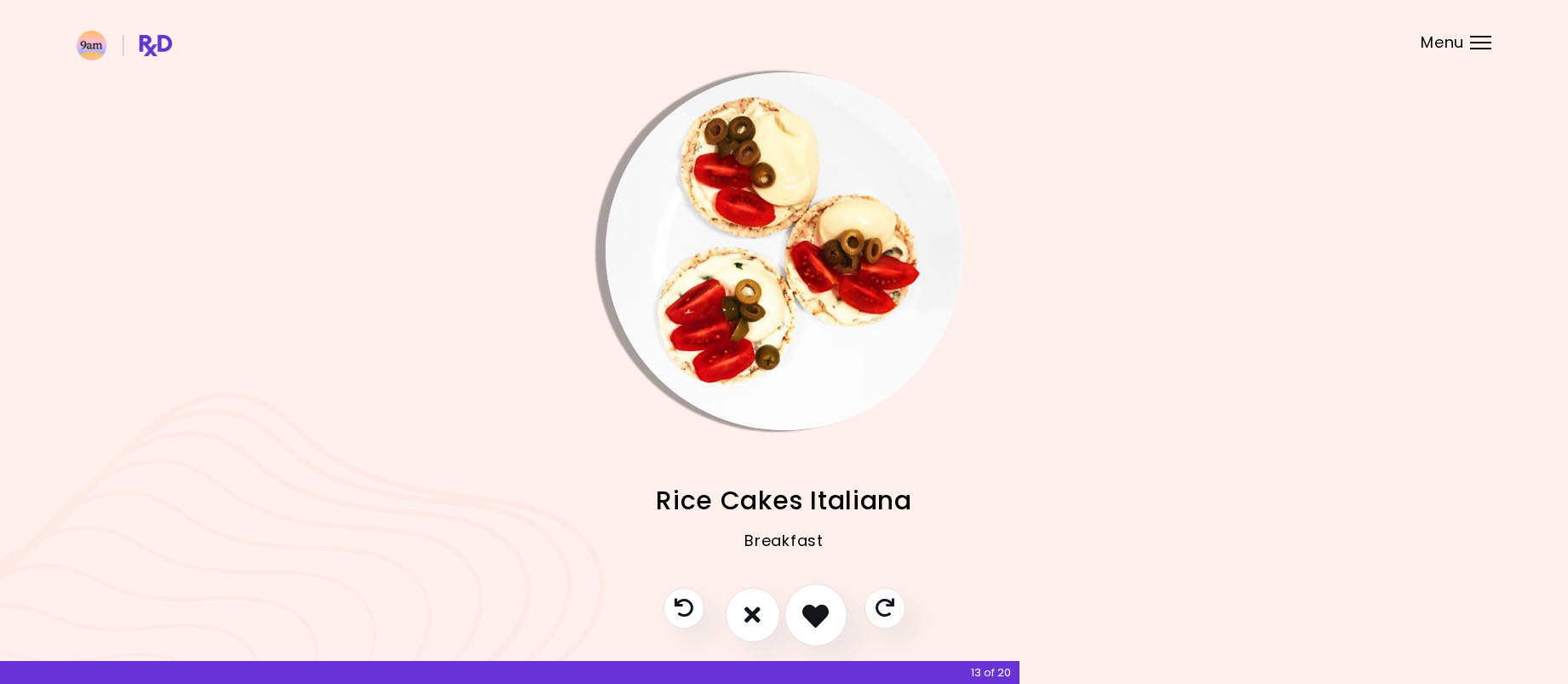
click at [817, 617] on icon "I like this recipe" at bounding box center [815, 615] width 27 height 27
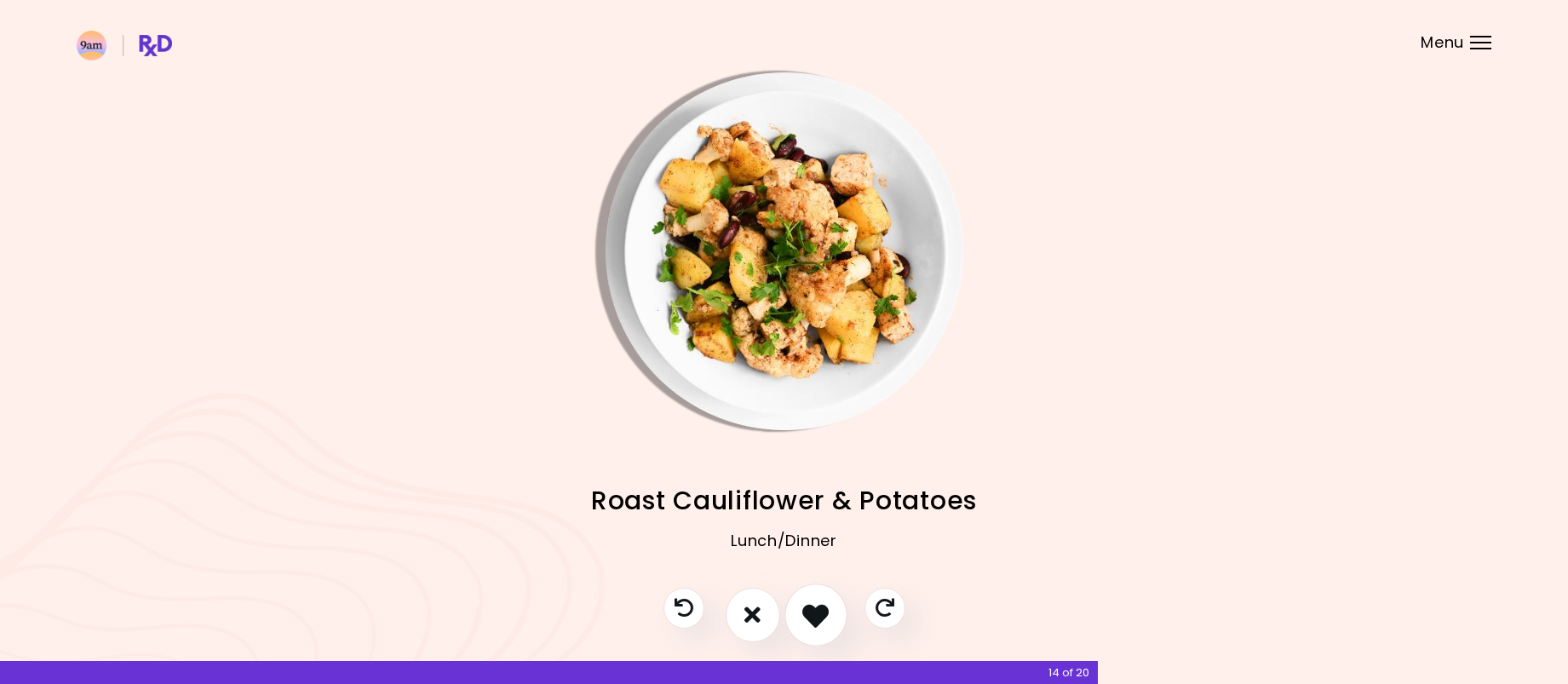
click at [817, 611] on icon "I like this recipe" at bounding box center [815, 615] width 27 height 27
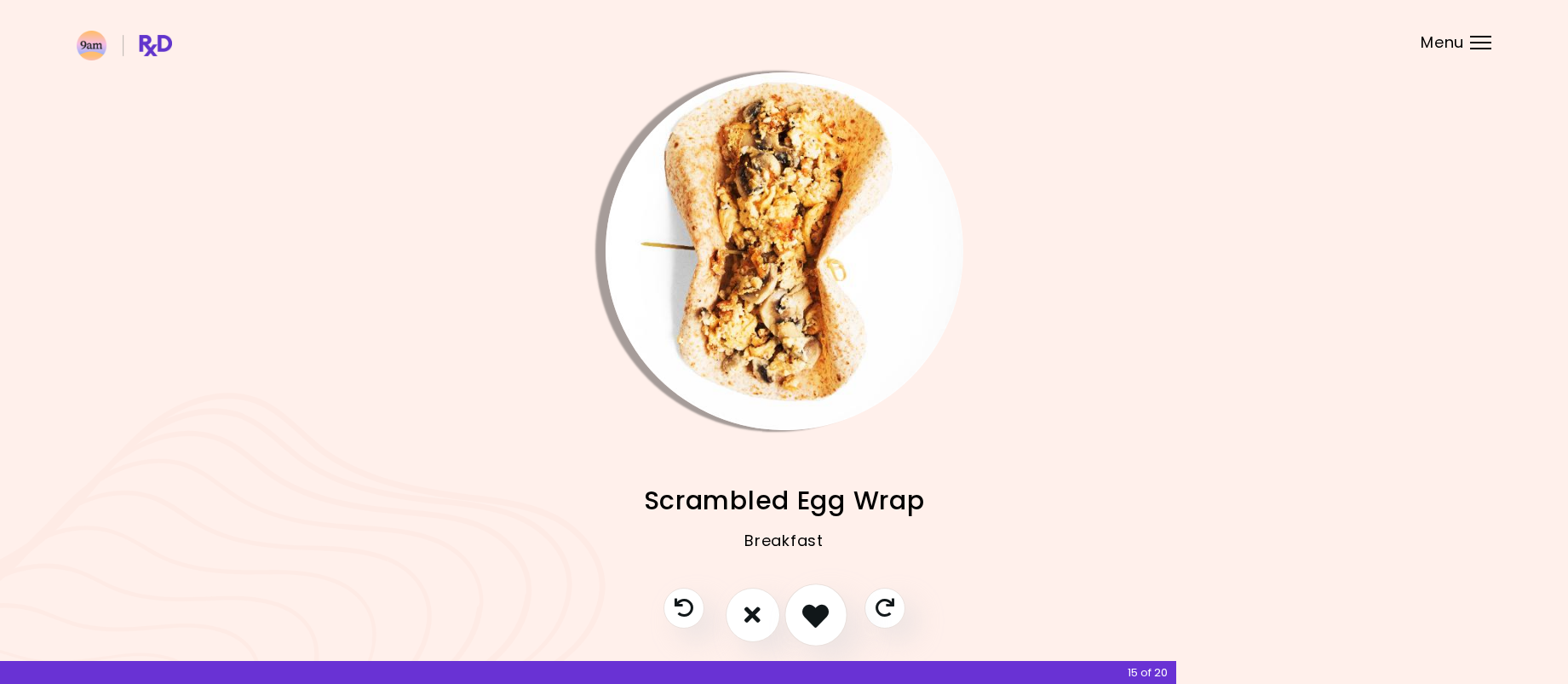
click at [805, 613] on icon "I like this recipe" at bounding box center [815, 615] width 27 height 27
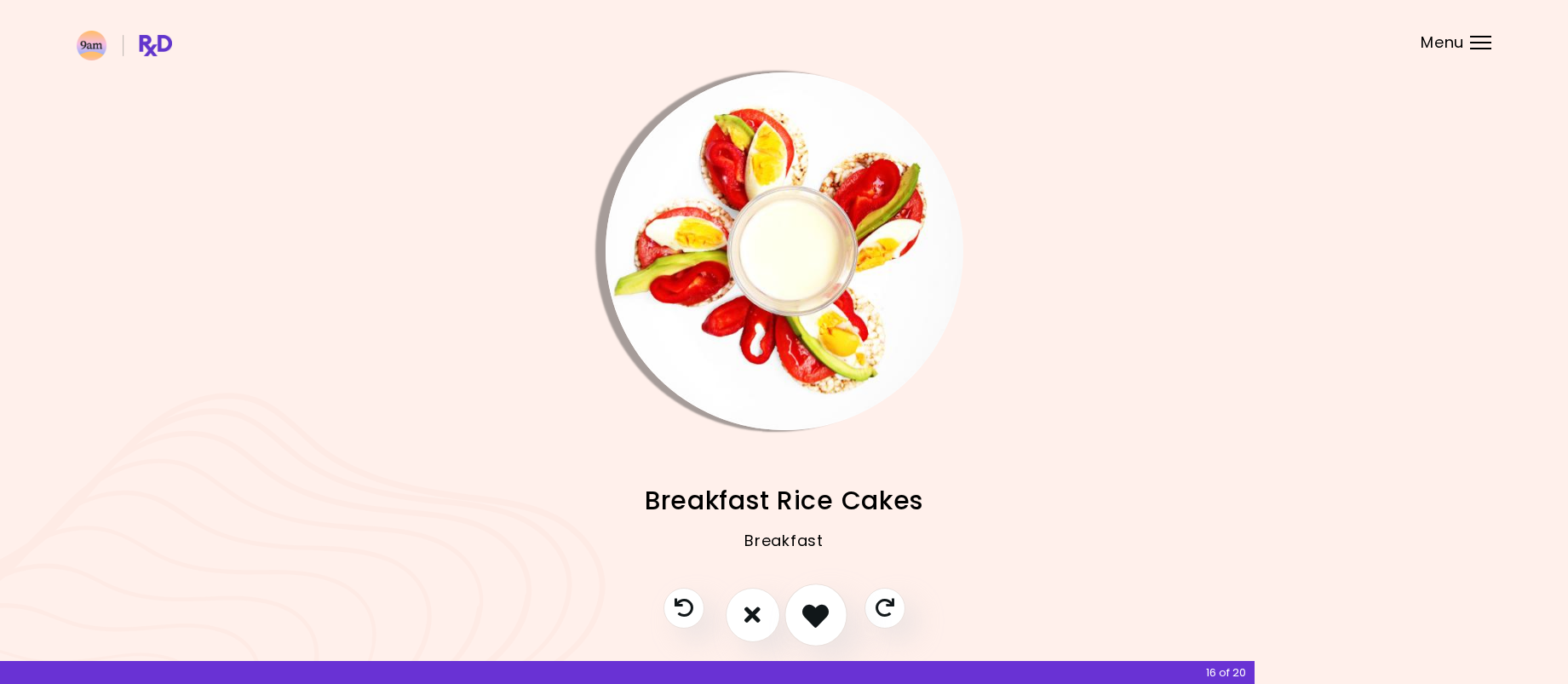
click at [791, 615] on button "I like this recipe" at bounding box center [816, 615] width 63 height 63
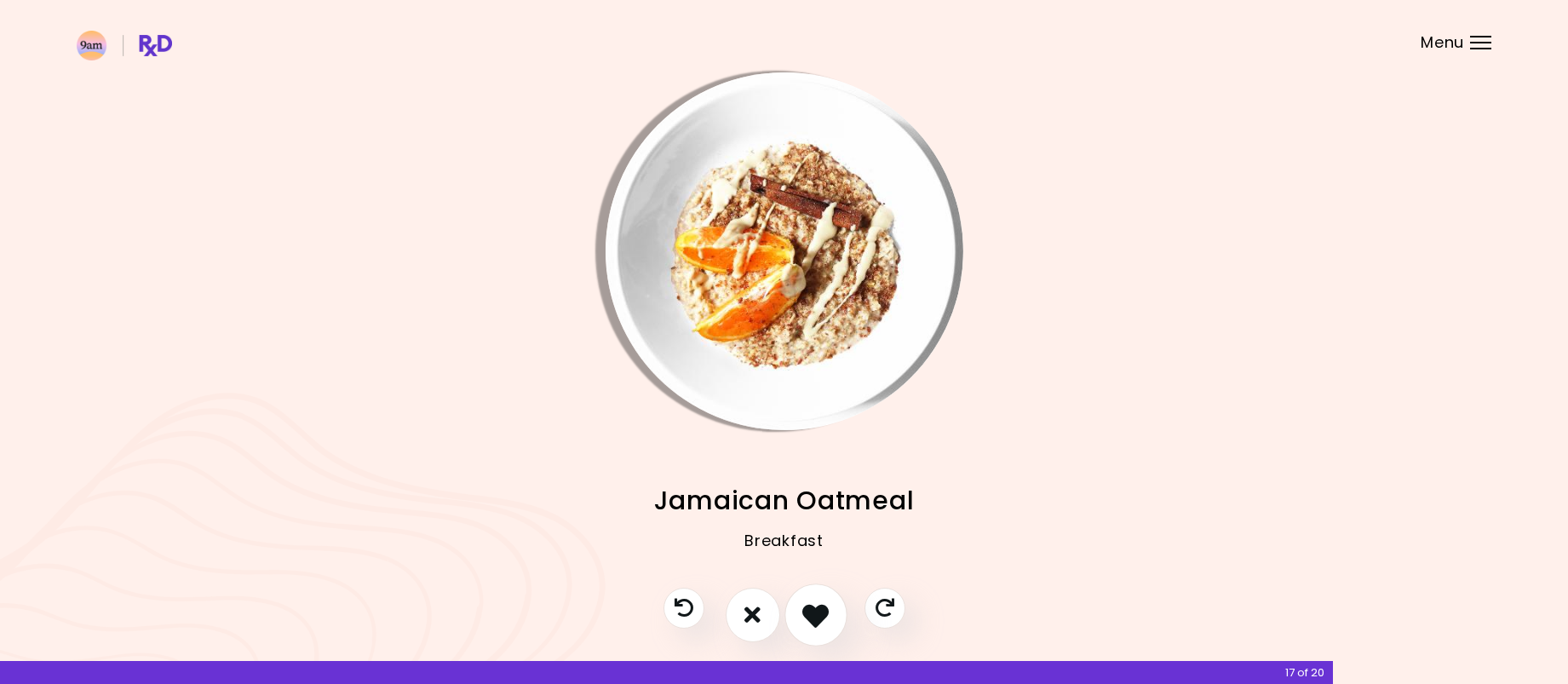
click at [816, 615] on icon "I like this recipe" at bounding box center [815, 615] width 27 height 27
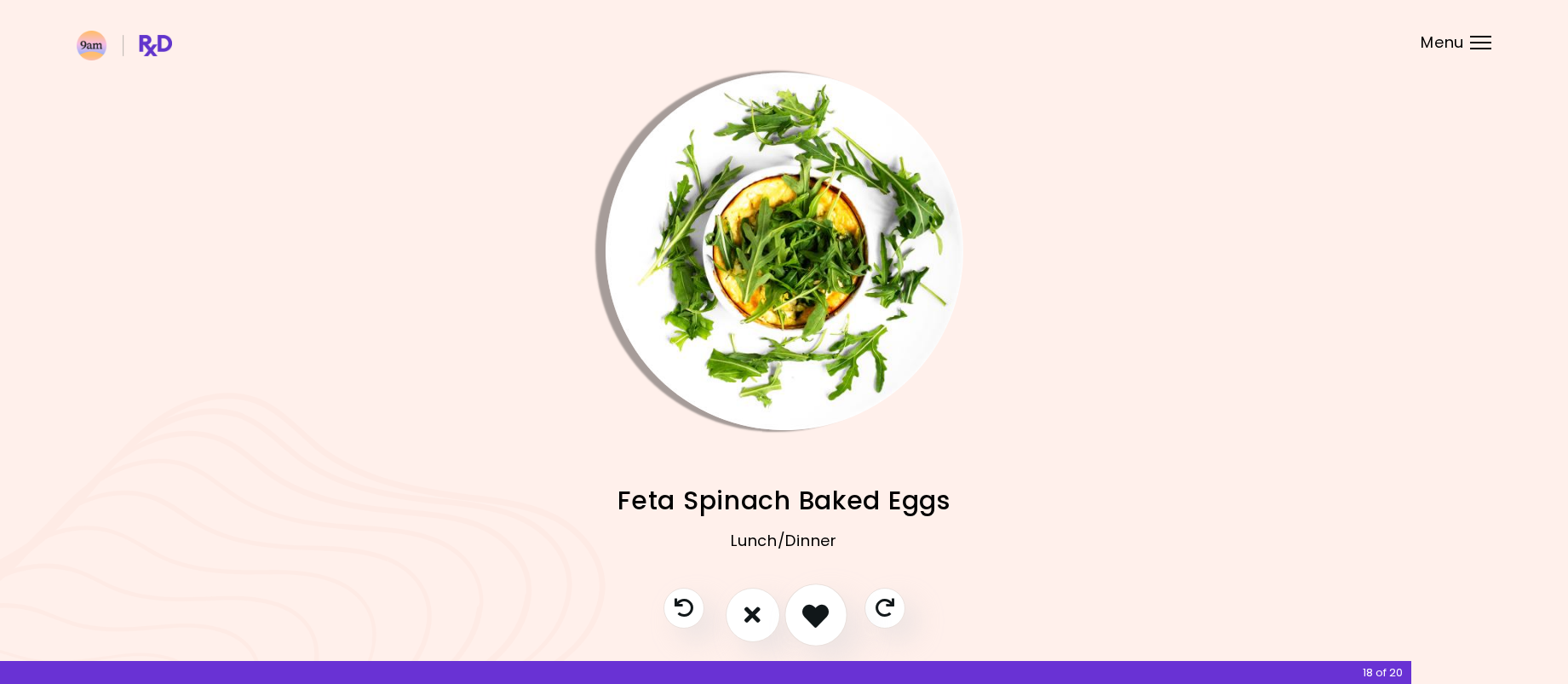
click at [820, 614] on icon "I like this recipe" at bounding box center [815, 615] width 27 height 27
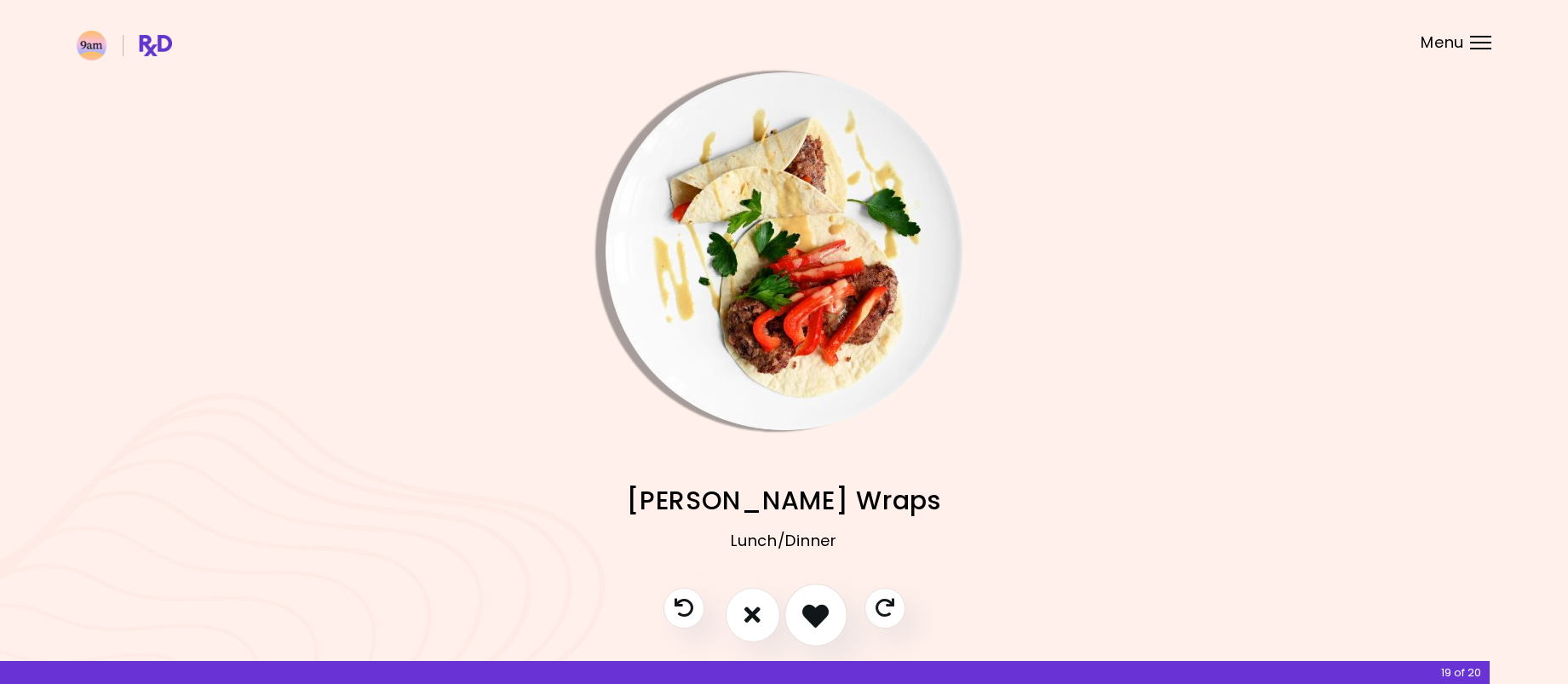
click at [802, 617] on icon "I like this recipe" at bounding box center [815, 615] width 27 height 27
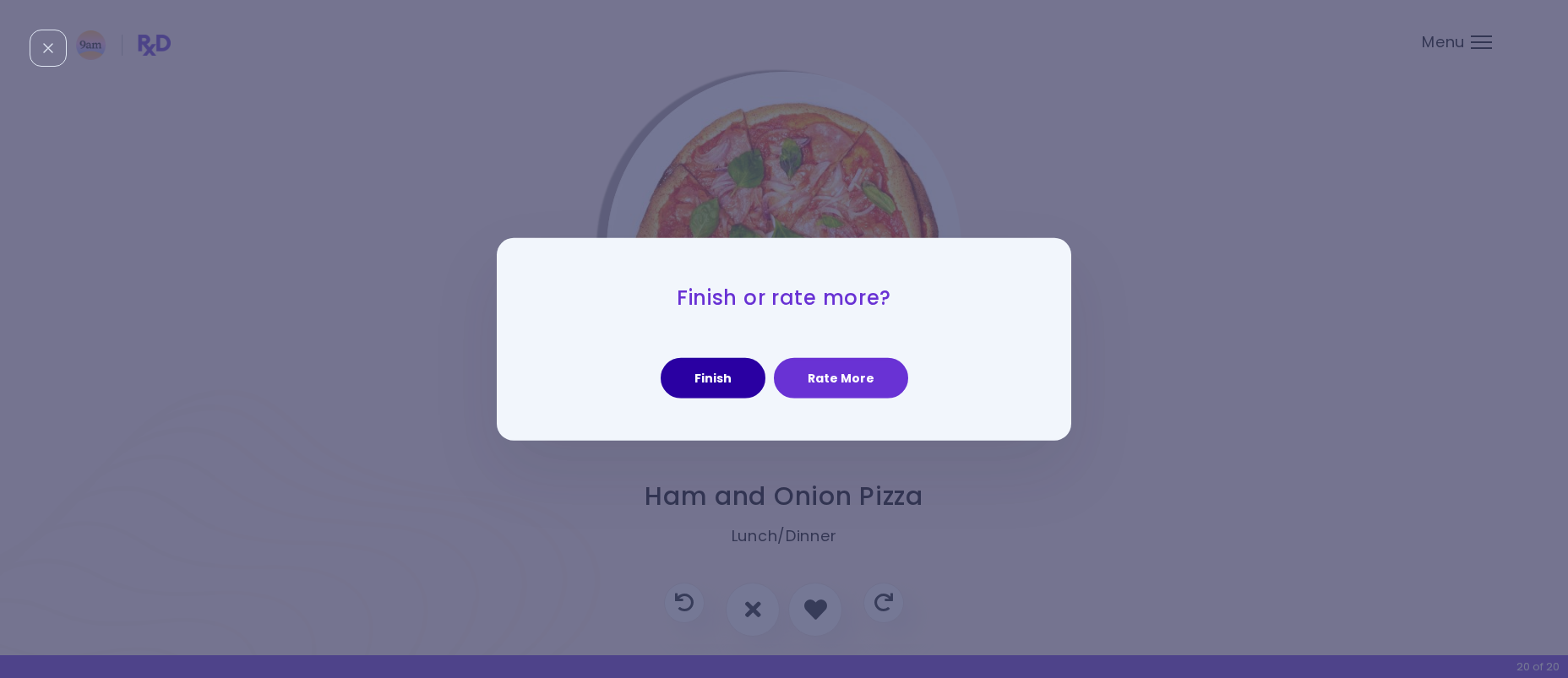
click at [745, 391] on button "Finish" at bounding box center [713, 378] width 105 height 40
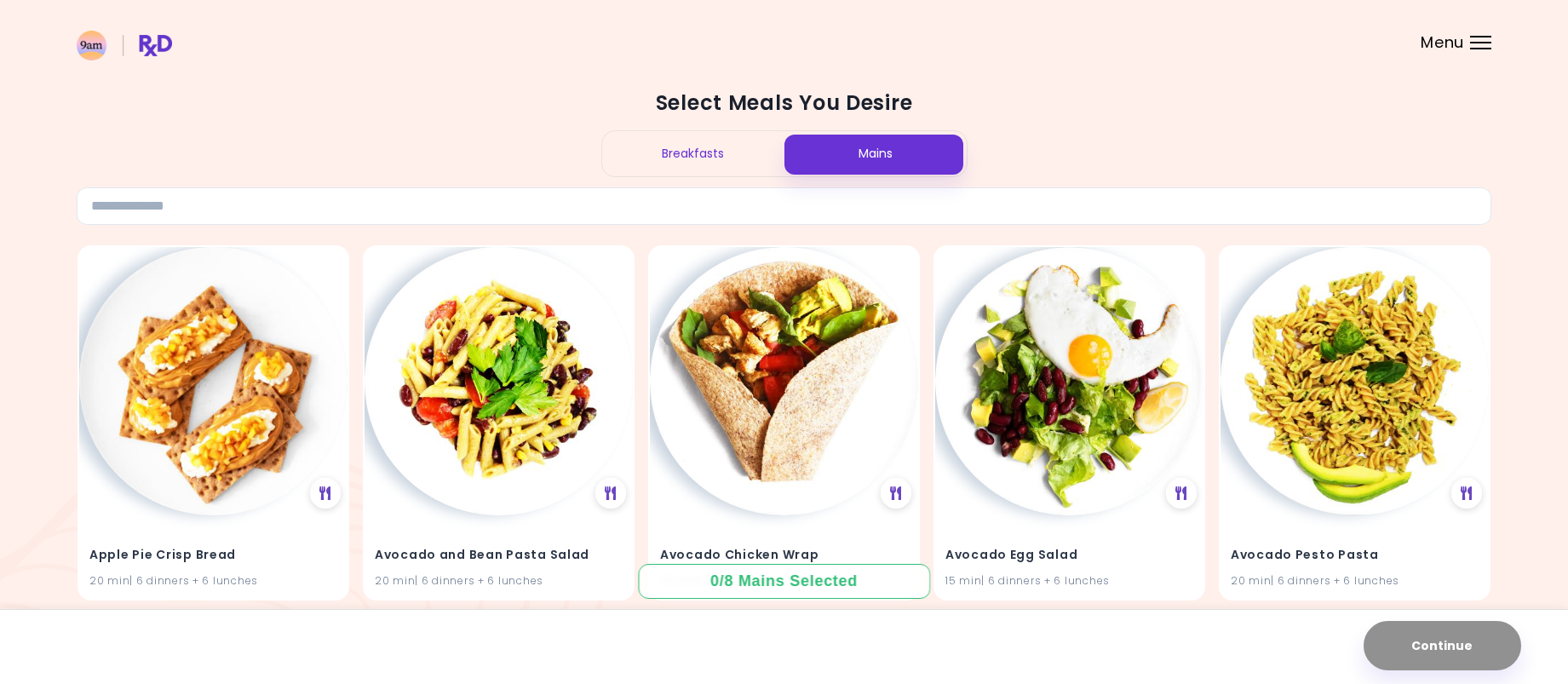
click at [1463, 38] on span "Menu" at bounding box center [1442, 42] width 43 height 16
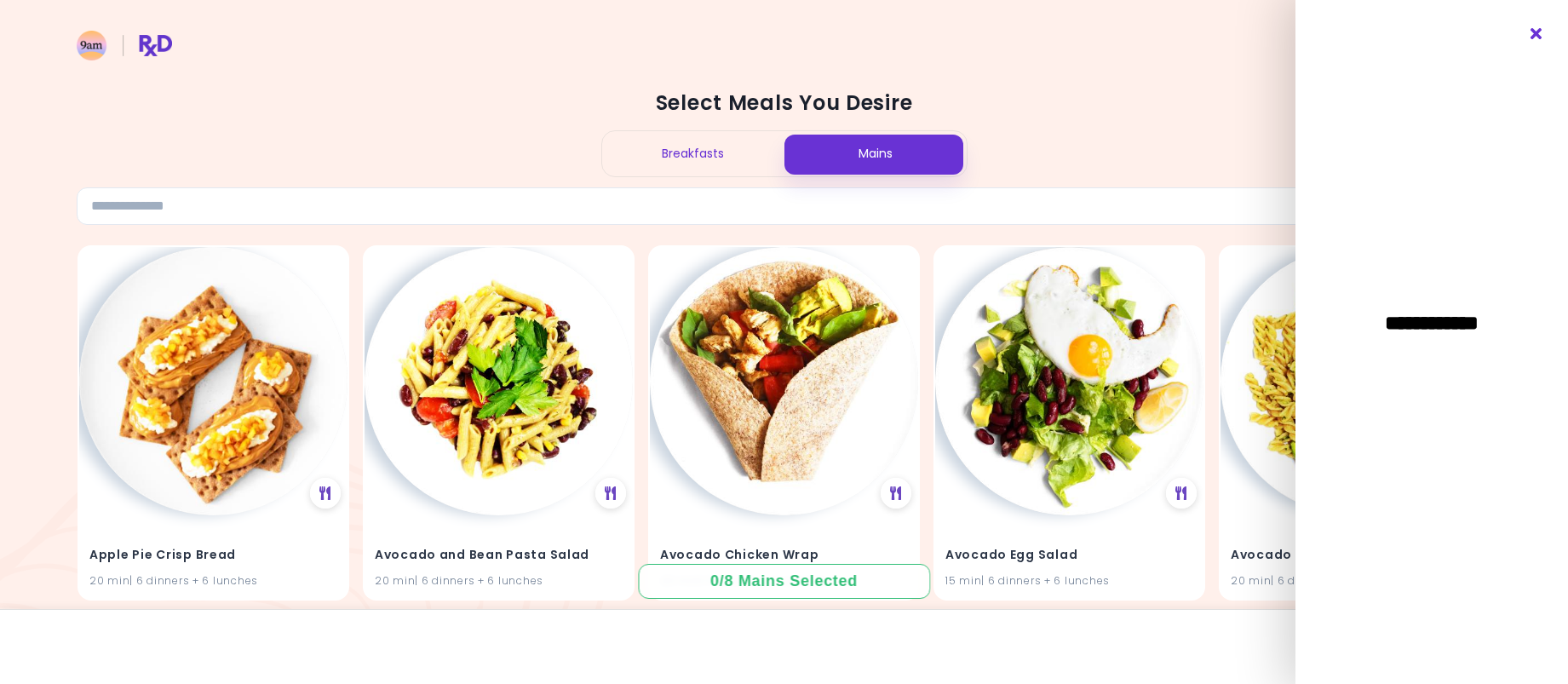
click at [1541, 38] on icon "Close" at bounding box center [1538, 34] width 17 height 12
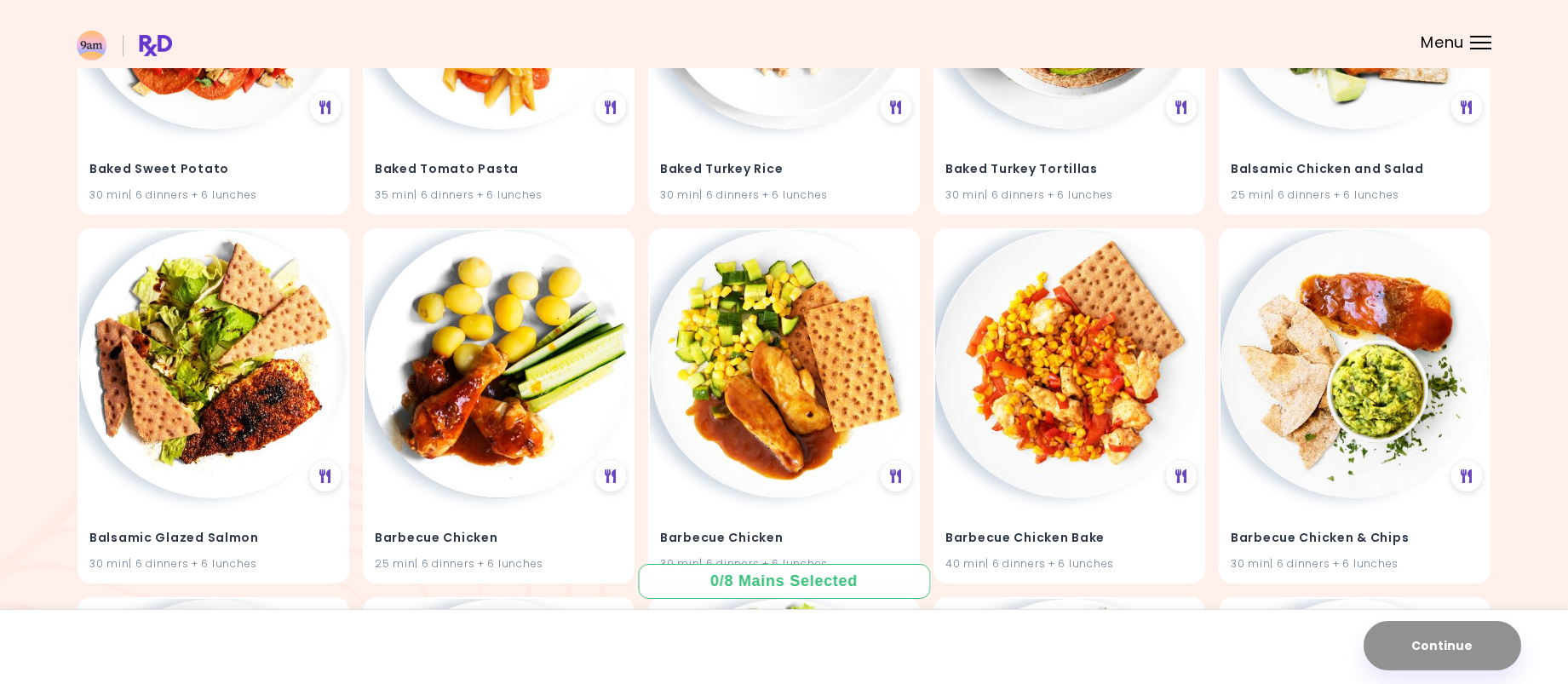
scroll to position [2578, 0]
